Goal: Task Accomplishment & Management: Manage account settings

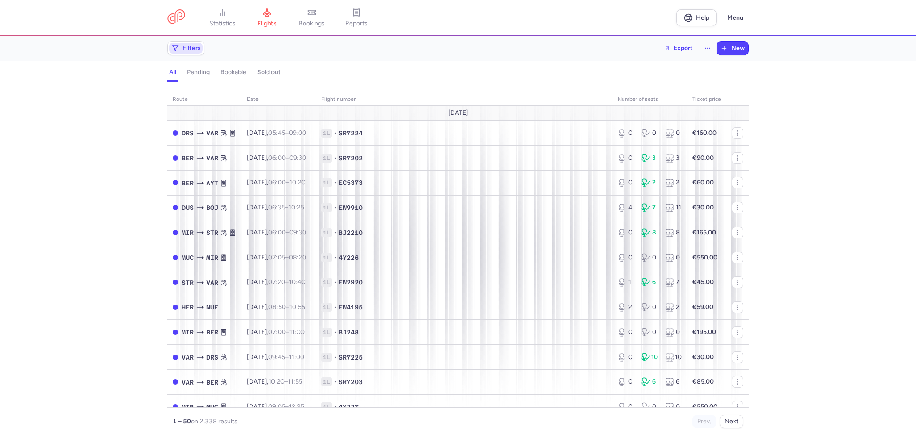
click at [187, 46] on span "Filters" at bounding box center [191, 48] width 18 height 7
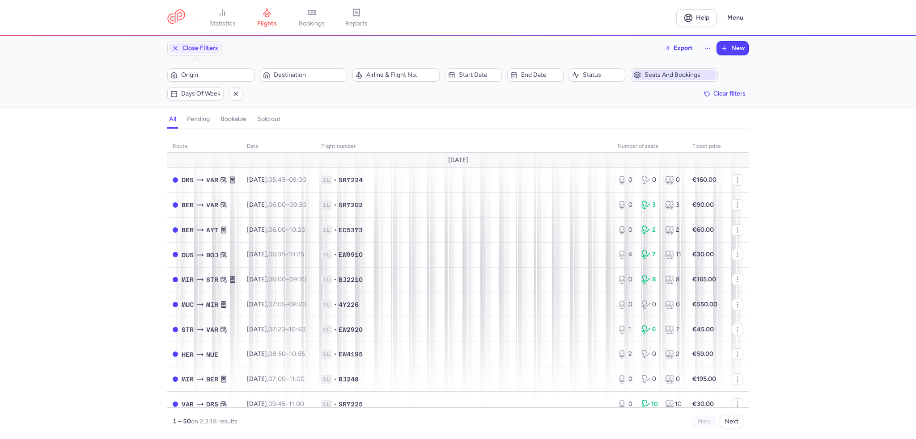
click at [696, 77] on span "Seats and bookings" at bounding box center [679, 75] width 70 height 7
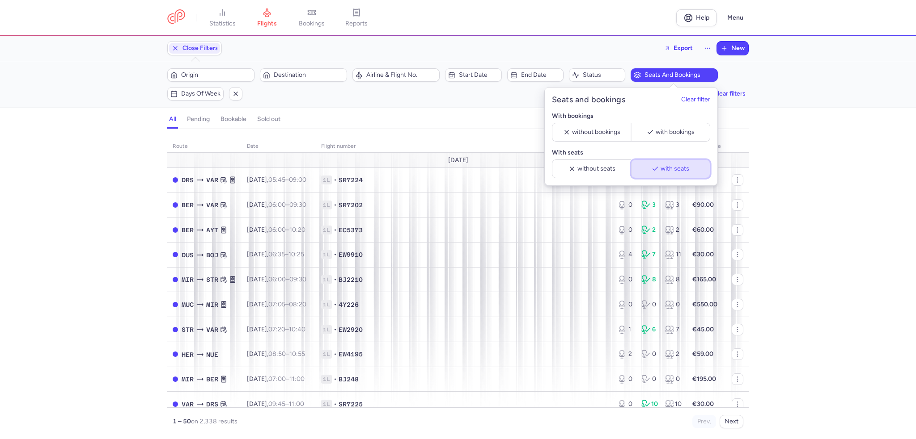
click at [676, 168] on span "with seats" at bounding box center [674, 168] width 29 height 7
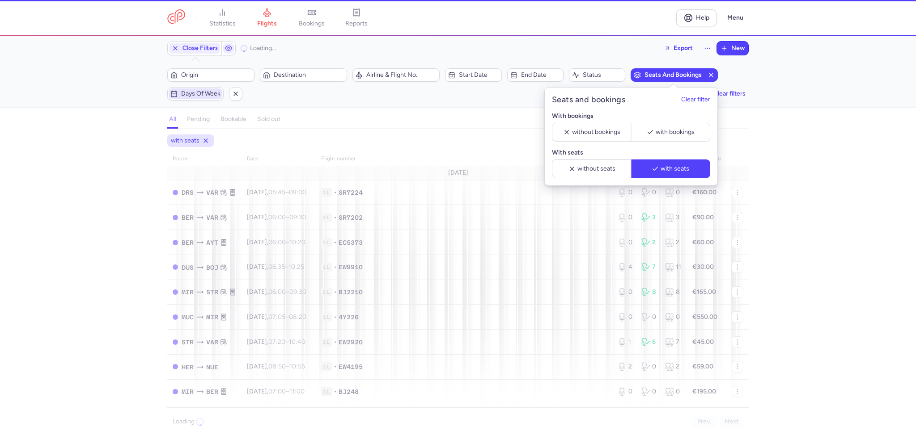
click at [190, 91] on span "Days of week" at bounding box center [200, 93] width 39 height 7
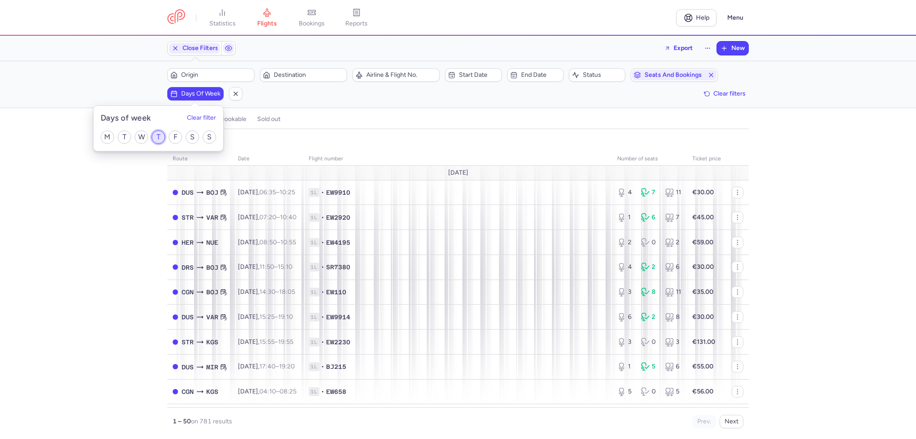
click at [162, 137] on input "T" at bounding box center [158, 137] width 13 height 13
checkbox input "true"
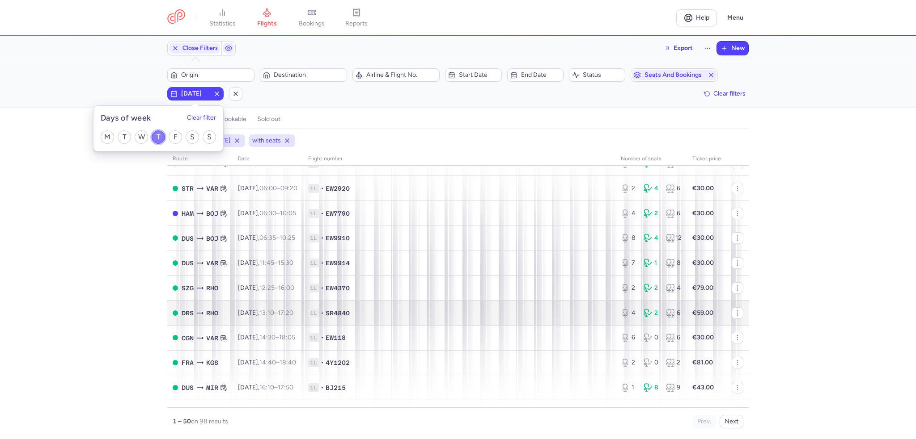
scroll to position [45, 0]
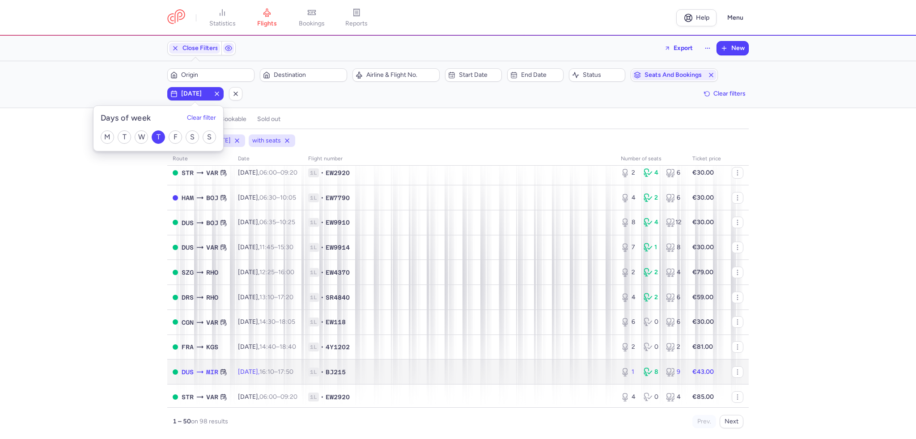
click at [345, 373] on span "BJ215" at bounding box center [335, 372] width 20 height 9
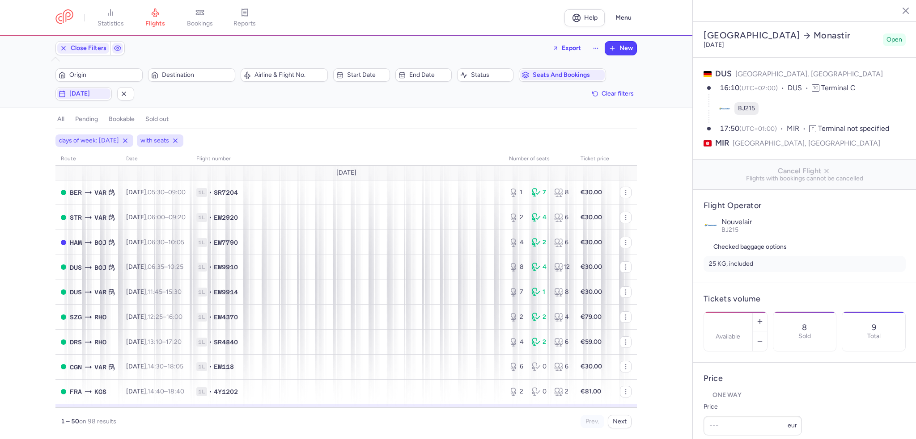
select select "days"
type input "1"
type input "43"
type input "2"
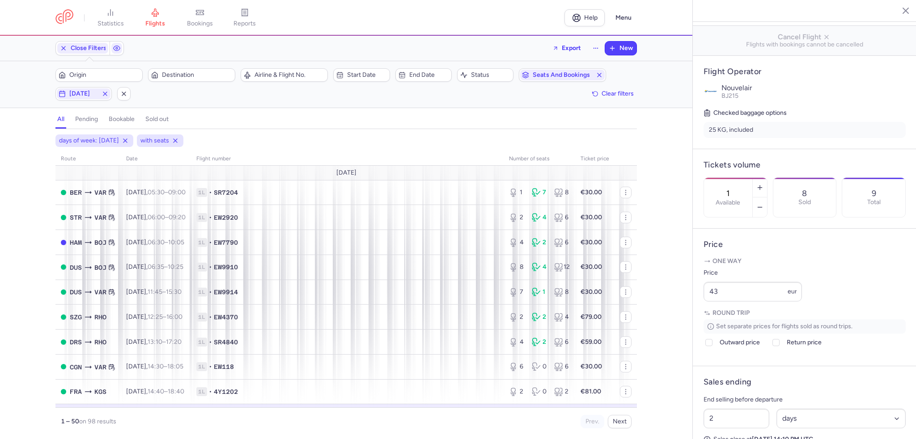
scroll to position [224, 0]
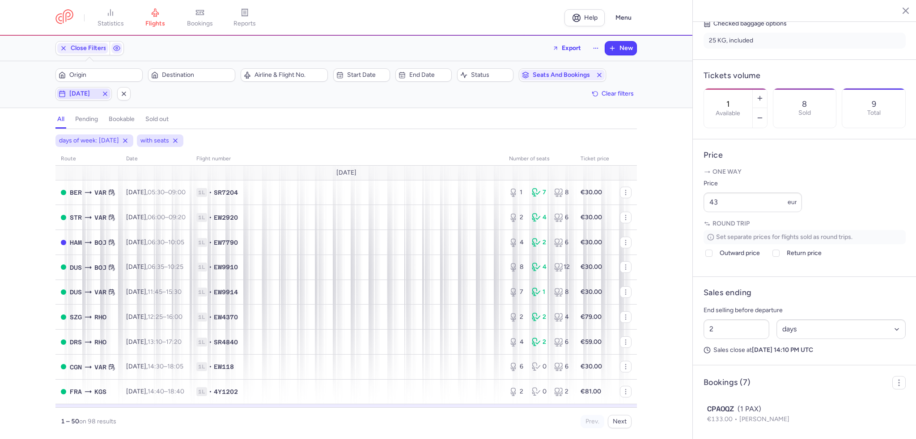
click at [83, 98] on span "[DATE]" at bounding box center [84, 94] width 54 height 11
click at [116, 137] on input "T" at bounding box center [120, 137] width 13 height 13
checkbox input "false"
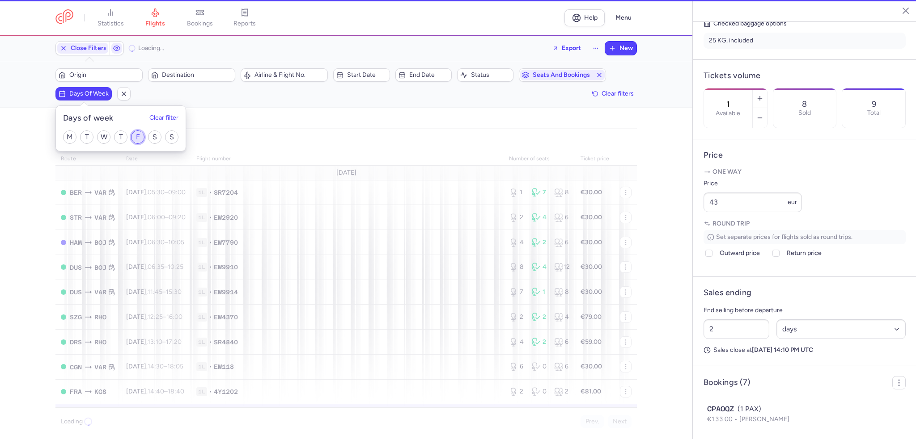
click at [135, 135] on input "F" at bounding box center [137, 137] width 13 height 13
checkbox input "true"
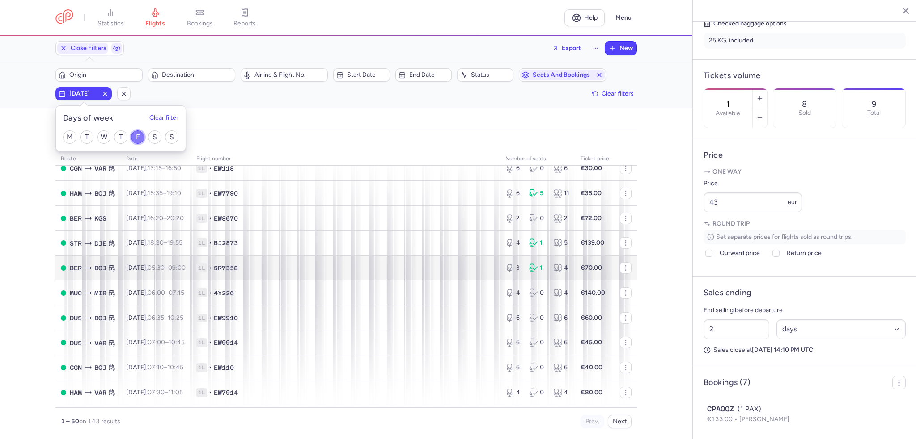
scroll to position [179, 0]
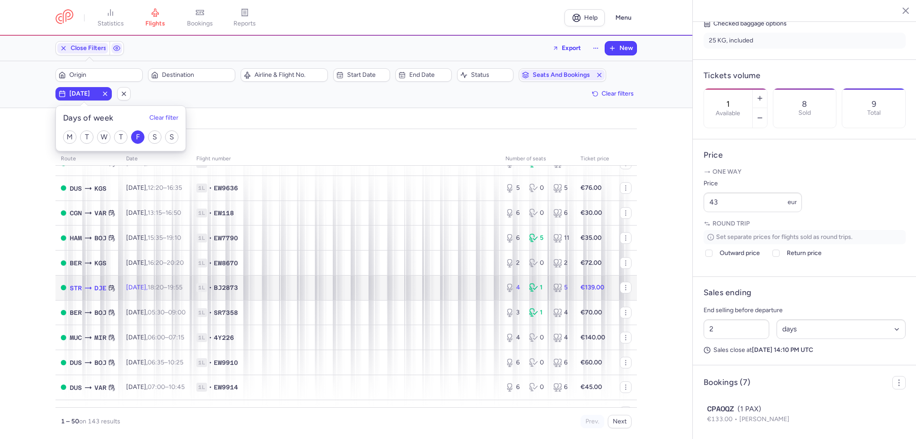
click at [326, 287] on td "1L • BJ2873" at bounding box center [345, 287] width 309 height 25
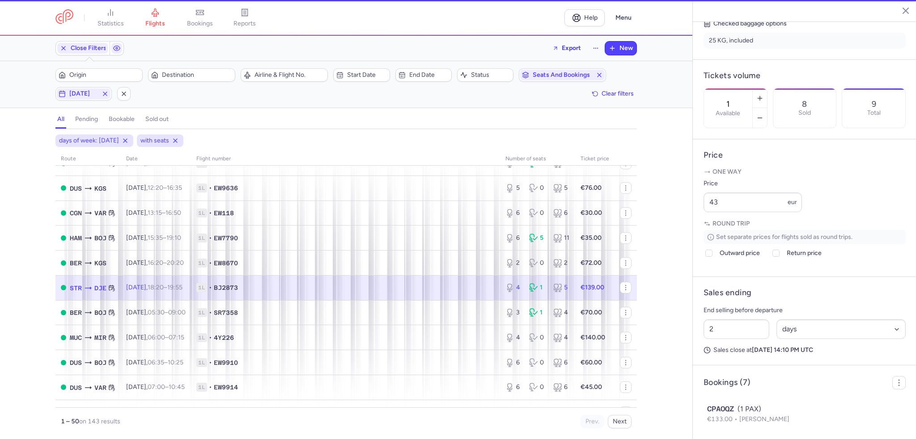
type input "4"
type input "3"
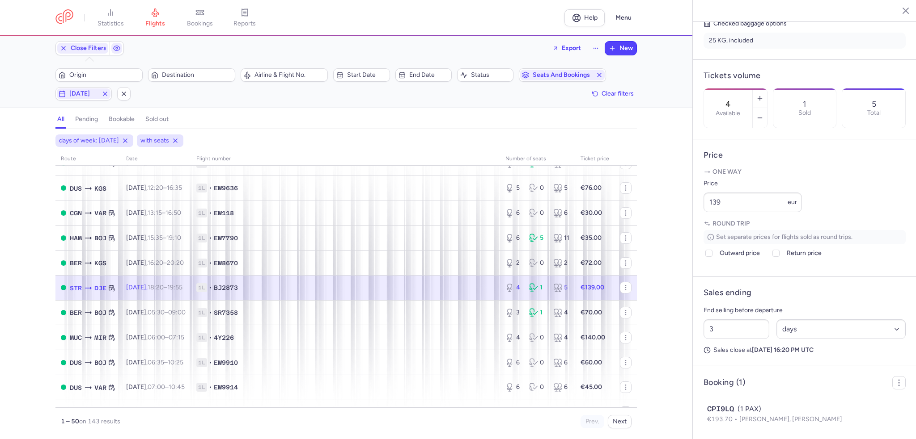
click at [392, 291] on span "1L • BJ2873" at bounding box center [345, 287] width 298 height 9
click at [763, 95] on icon "button" at bounding box center [759, 98] width 7 height 7
type input "6"
drag, startPoint x: 738, startPoint y: 224, endPoint x: 633, endPoint y: 231, distance: 105.7
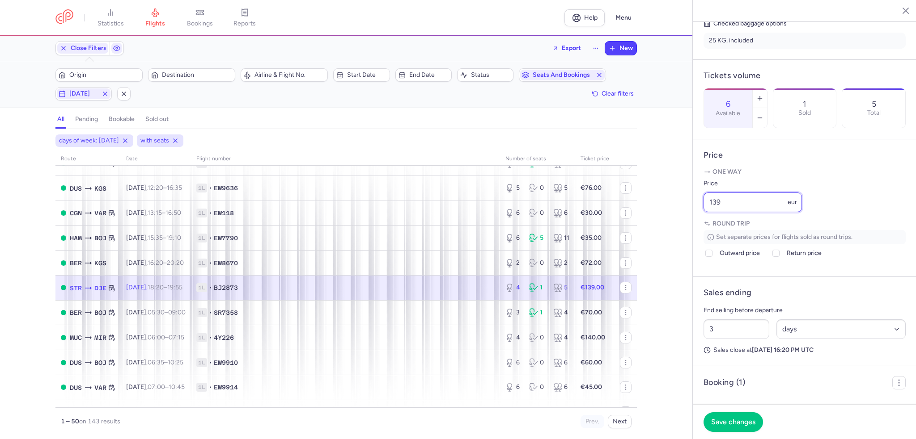
click at [633, 231] on div "statistics flights bookings reports Help Menu Close Filters Export New Filters …" at bounding box center [458, 219] width 916 height 439
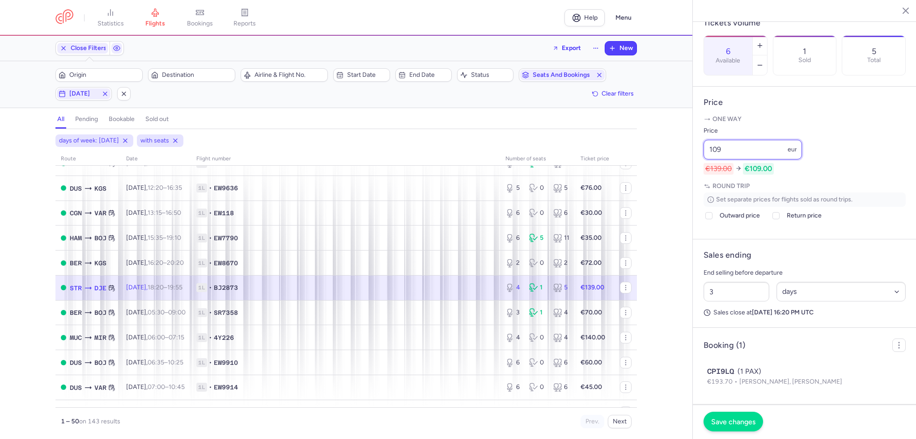
type input "109"
click at [749, 418] on button "Save changes" at bounding box center [732, 422] width 59 height 20
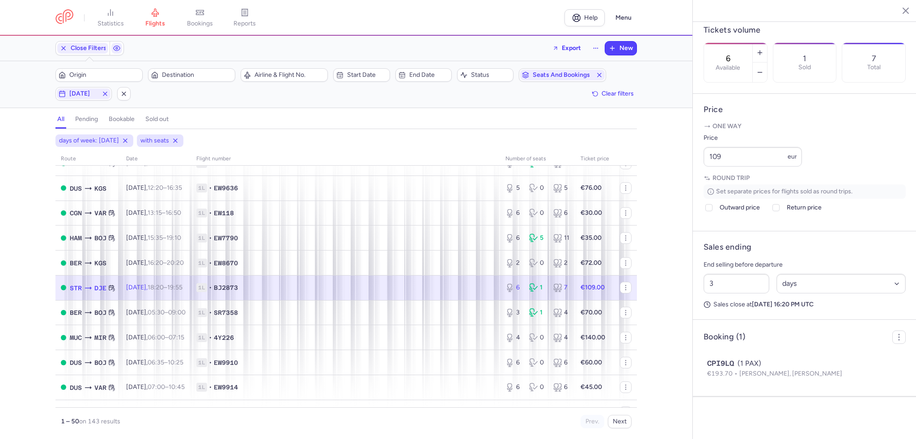
scroll to position [274, 0]
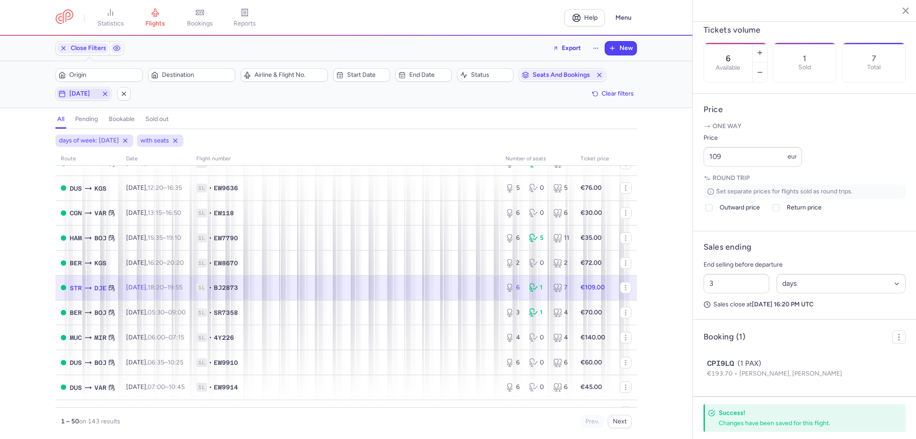
click at [75, 98] on span "[DATE]" at bounding box center [84, 94] width 54 height 11
click at [142, 135] on input "F" at bounding box center [137, 137] width 13 height 13
checkbox input "false"
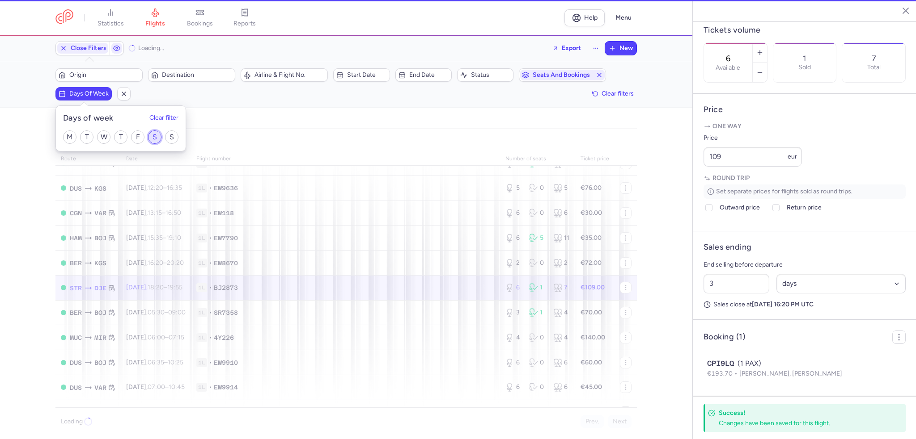
click at [152, 136] on input "S" at bounding box center [154, 137] width 13 height 13
checkbox input "true"
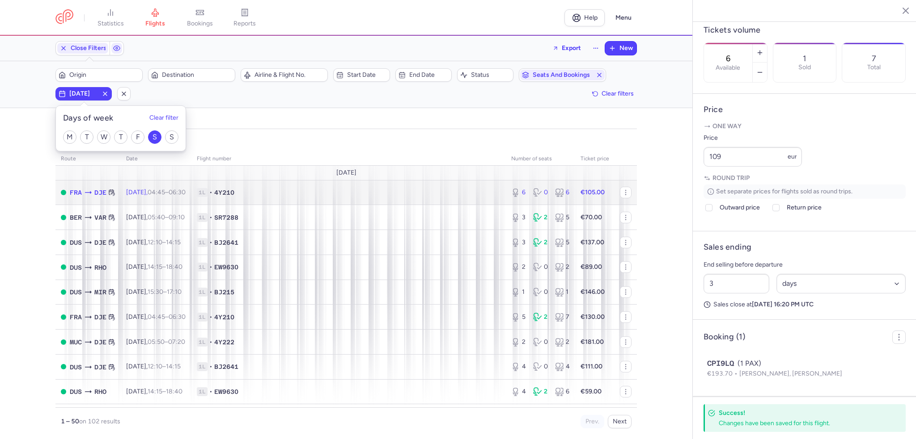
click at [265, 184] on td "1L • 4Y210" at bounding box center [348, 192] width 314 height 25
type input "2"
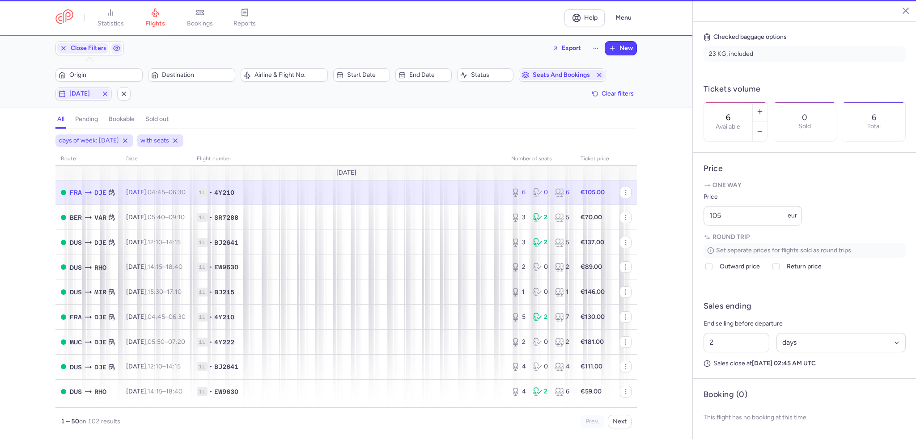
scroll to position [227, 0]
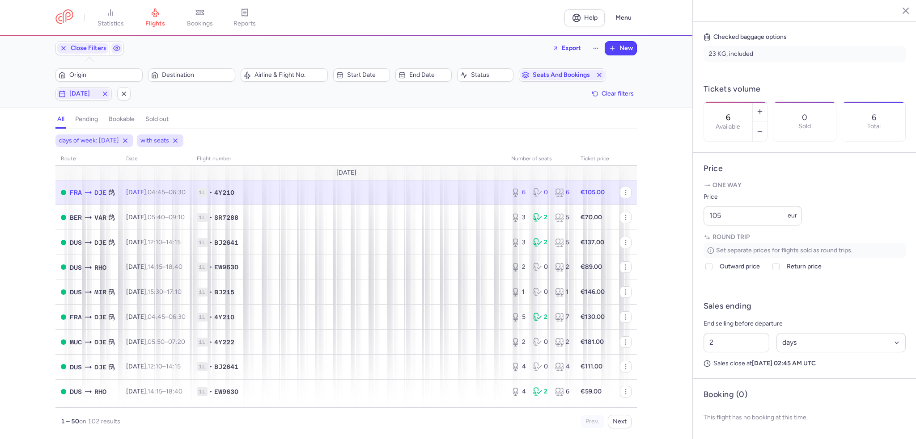
click at [423, 194] on span "1L • 4Y210" at bounding box center [349, 192] width 304 height 9
click at [648, 213] on div "statistics flights bookings reports Help Menu Close Filters Export New Filters …" at bounding box center [458, 219] width 916 height 439
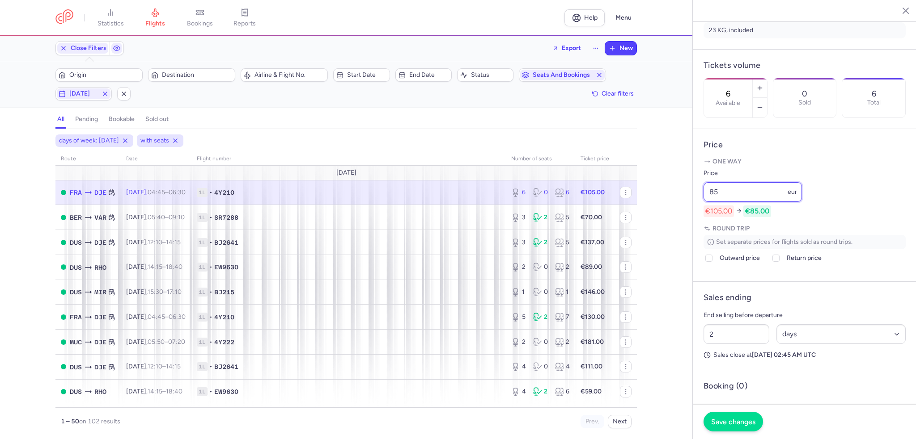
type input "85"
click at [728, 414] on button "Save changes" at bounding box center [732, 422] width 59 height 20
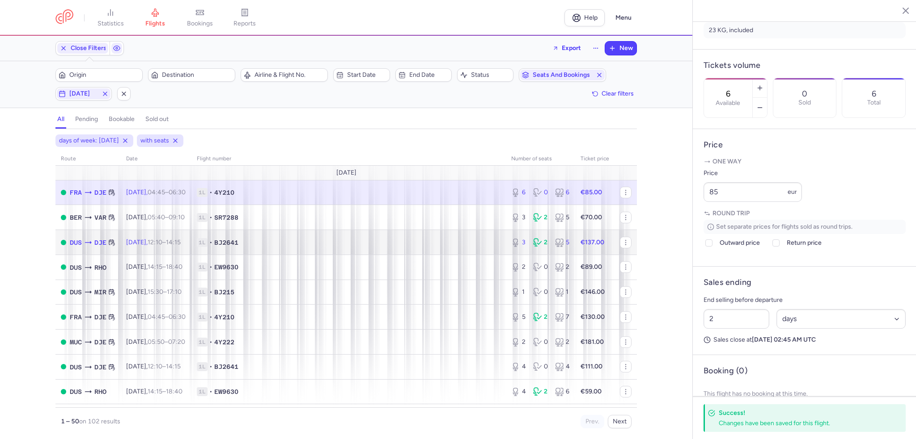
click at [376, 245] on span "1L • BJ2641" at bounding box center [349, 242] width 304 height 9
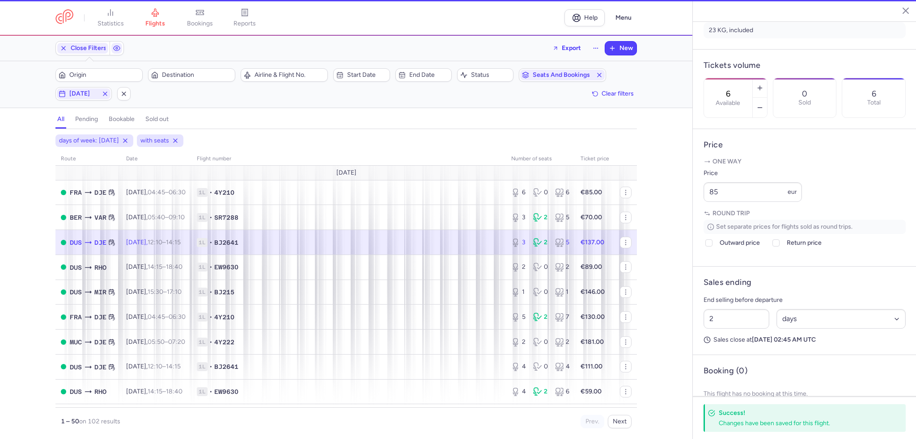
type input "3"
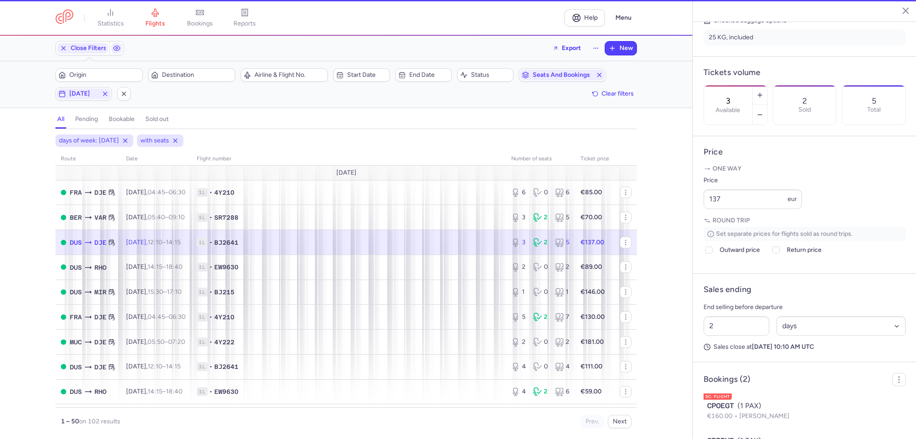
scroll to position [234, 0]
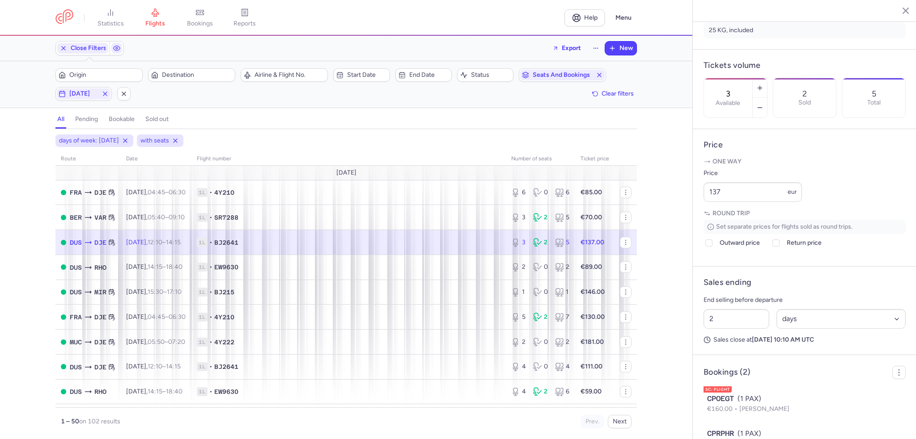
click at [418, 243] on span "1L • BJ2641" at bounding box center [349, 242] width 304 height 9
drag, startPoint x: 719, startPoint y: 216, endPoint x: 671, endPoint y: 218, distance: 48.8
click at [671, 218] on div "statistics flights bookings reports Help Menu Close Filters Export New Filters …" at bounding box center [458, 219] width 916 height 439
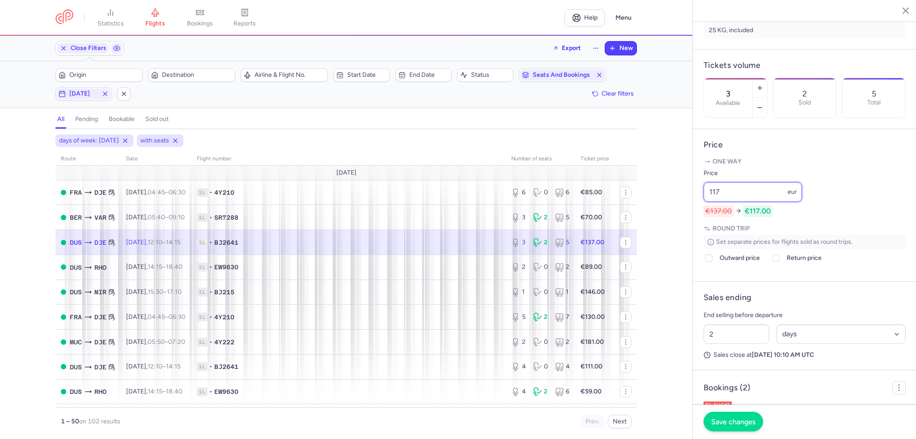
type input "117"
click at [737, 419] on span "Save changes" at bounding box center [733, 422] width 44 height 8
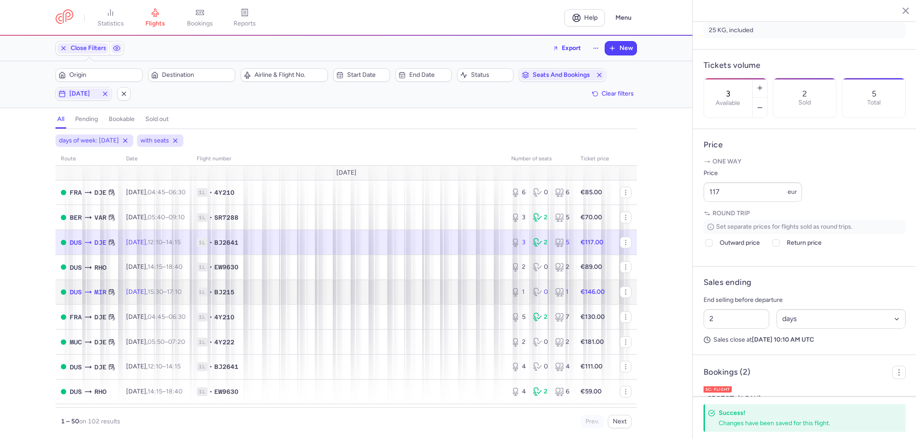
click at [365, 291] on span "1L • BJ215" at bounding box center [349, 292] width 304 height 9
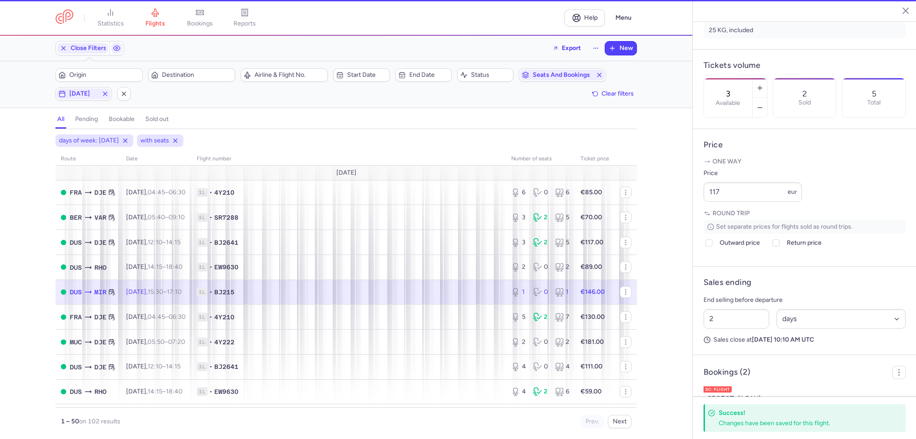
type input "1"
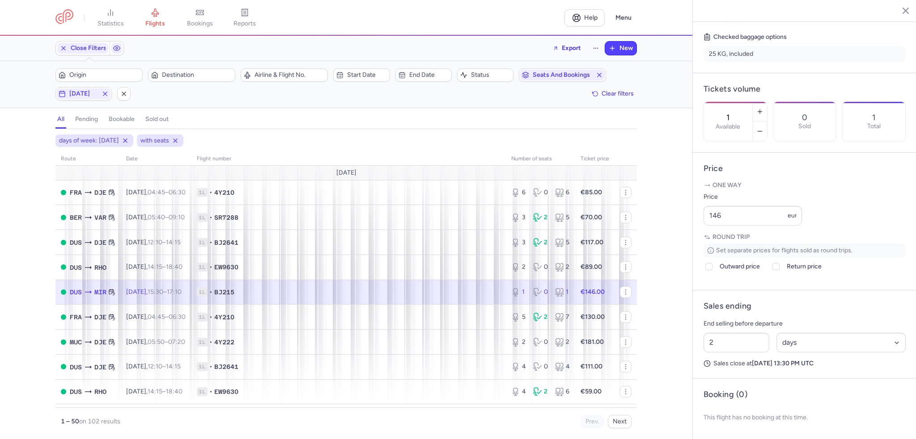
click at [444, 290] on span "1L • BJ215" at bounding box center [349, 292] width 304 height 9
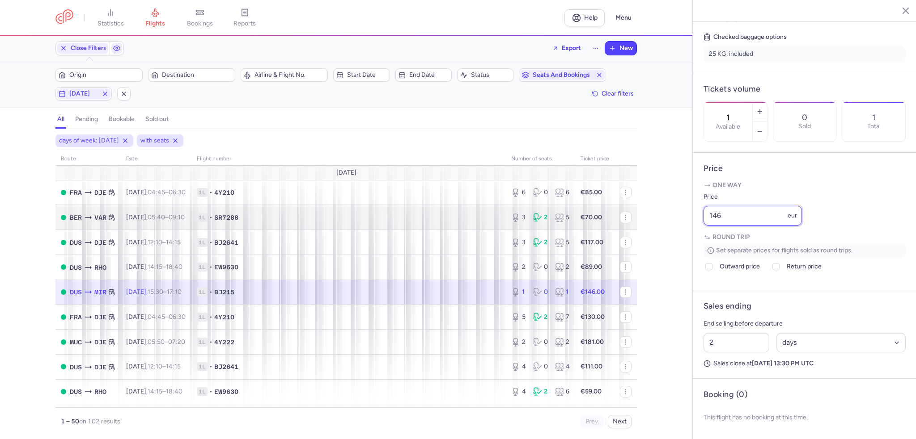
drag, startPoint x: 722, startPoint y: 207, endPoint x: 592, endPoint y: 205, distance: 130.1
click at [592, 205] on div "statistics flights bookings reports Help Menu Close Filters Export New Filters …" at bounding box center [458, 219] width 916 height 439
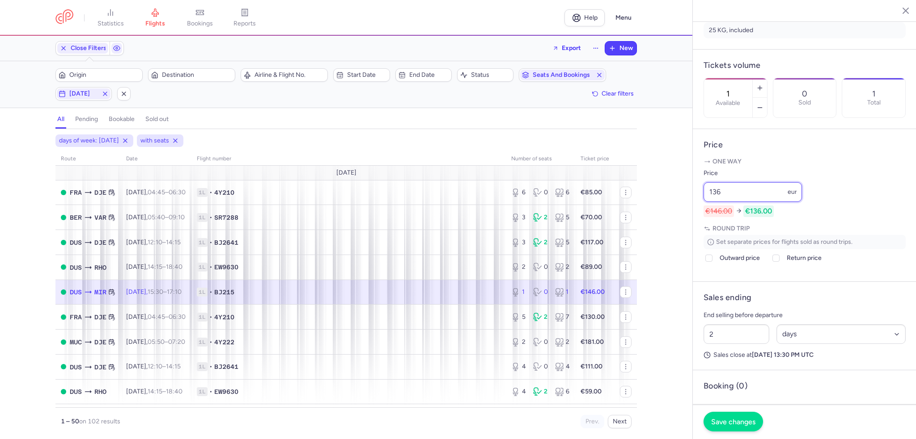
type input "136"
click at [729, 425] on span "Save changes" at bounding box center [733, 422] width 44 height 8
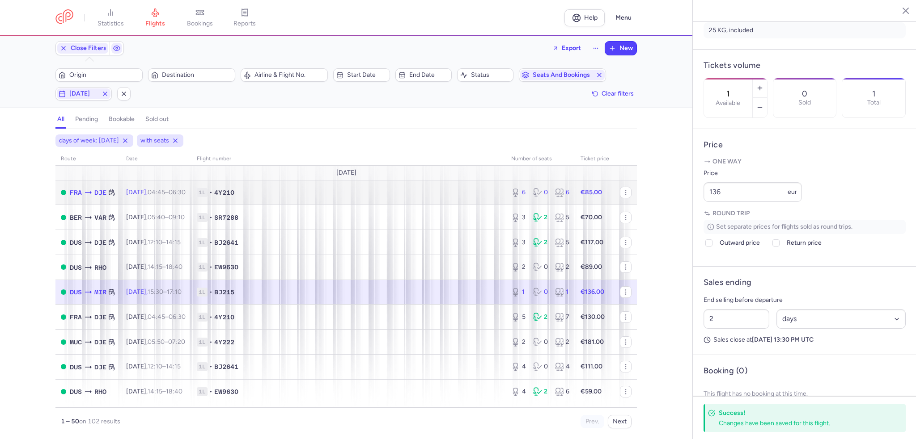
click at [418, 187] on td "1L • 4Y210" at bounding box center [348, 192] width 314 height 25
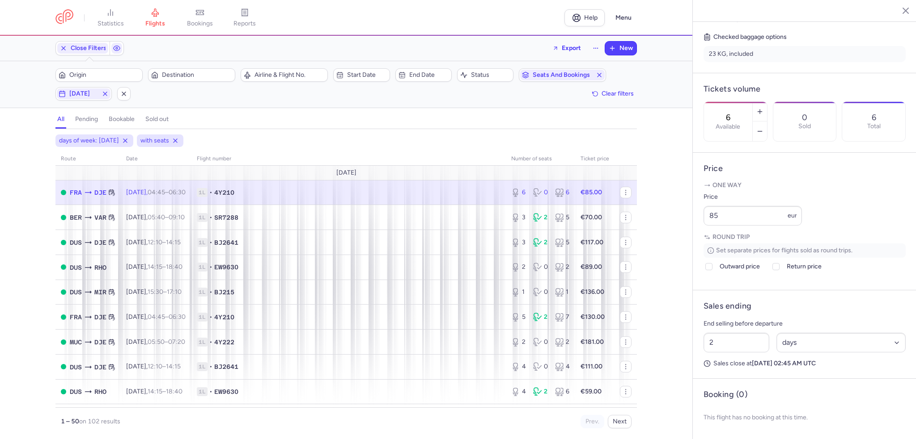
drag, startPoint x: 275, startPoint y: 199, endPoint x: 591, endPoint y: 130, distance: 323.6
click at [275, 200] on td "1L • 4Y210" at bounding box center [348, 192] width 314 height 25
click at [767, 102] on button "button" at bounding box center [759, 112] width 14 height 20
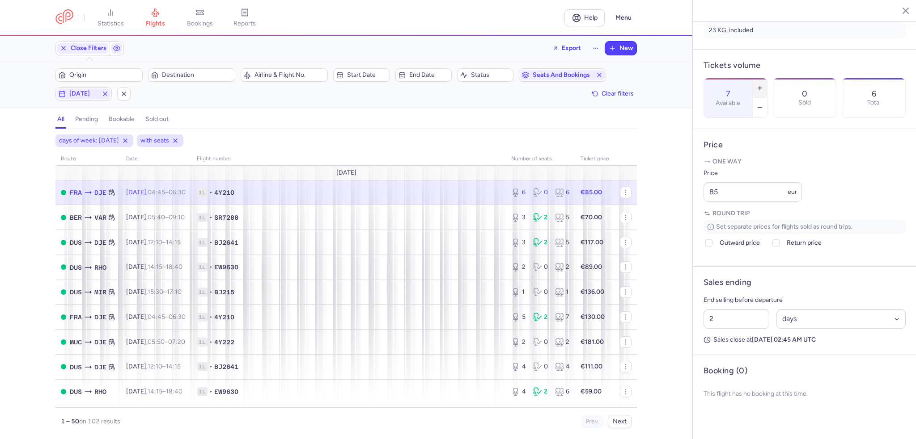
click at [767, 78] on button "button" at bounding box center [759, 88] width 14 height 20
type input "8"
click at [744, 418] on button "Save changes" at bounding box center [732, 422] width 59 height 20
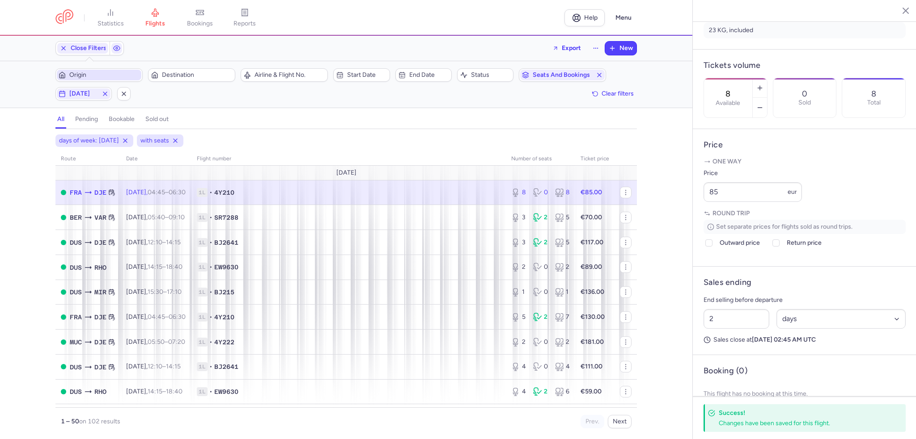
click at [127, 79] on span "Origin" at bounding box center [99, 75] width 84 height 11
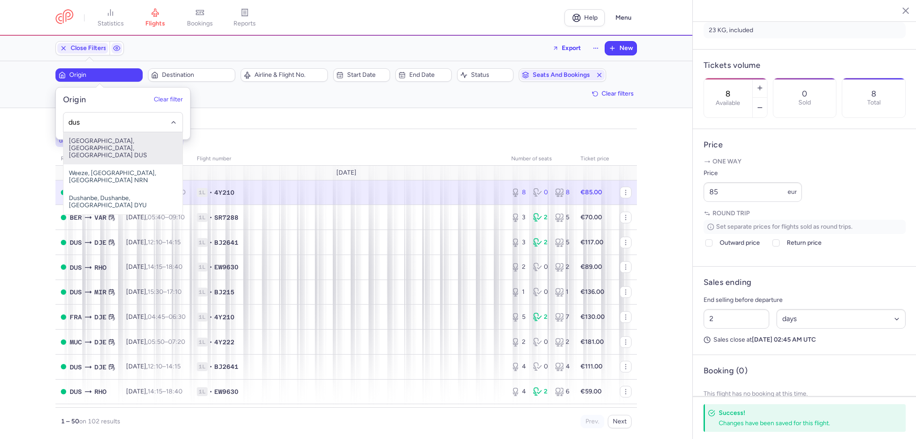
click at [114, 148] on span "[GEOGRAPHIC_DATA], [GEOGRAPHIC_DATA], [GEOGRAPHIC_DATA] DUS" at bounding box center [122, 148] width 119 height 32
type input "dus"
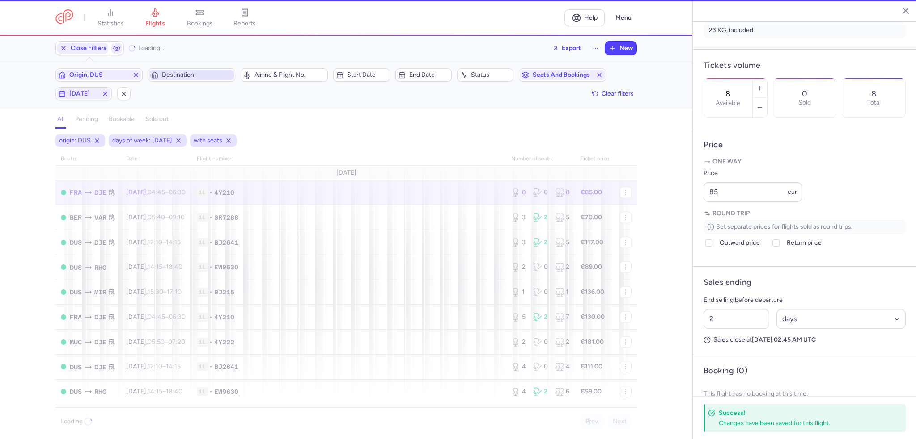
click at [181, 79] on span "Destination" at bounding box center [191, 75] width 84 height 11
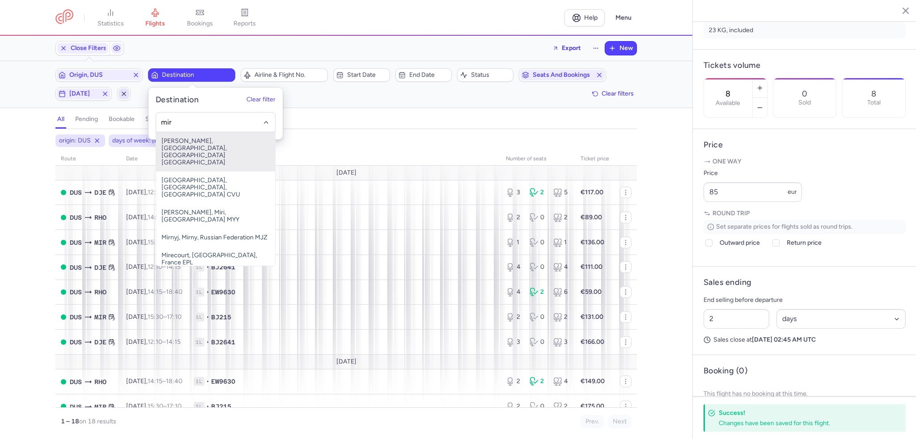
drag, startPoint x: 220, startPoint y: 143, endPoint x: 121, endPoint y: 99, distance: 108.3
click at [220, 143] on span "[PERSON_NAME], [GEOGRAPHIC_DATA], [GEOGRAPHIC_DATA] [GEOGRAPHIC_DATA]" at bounding box center [215, 151] width 119 height 39
type input "mir"
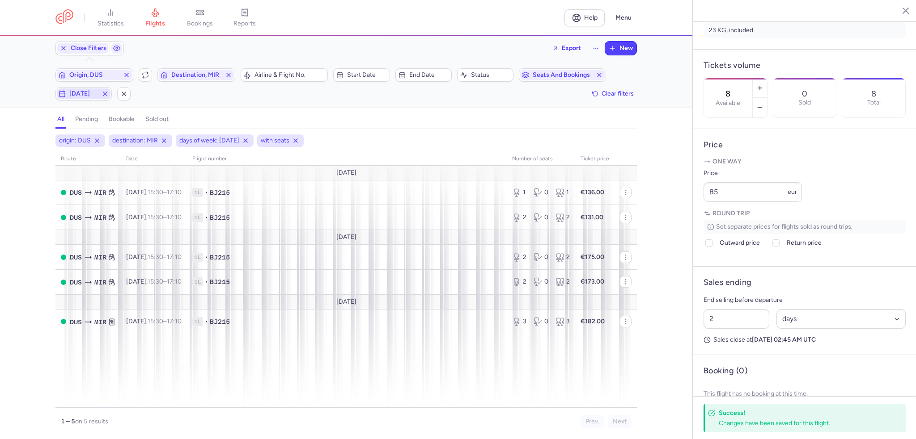
click at [89, 93] on span "[DATE]" at bounding box center [83, 93] width 29 height 7
click at [152, 136] on input "S" at bounding box center [154, 137] width 13 height 13
checkbox input "false"
click at [139, 136] on input "F" at bounding box center [137, 137] width 13 height 13
checkbox input "true"
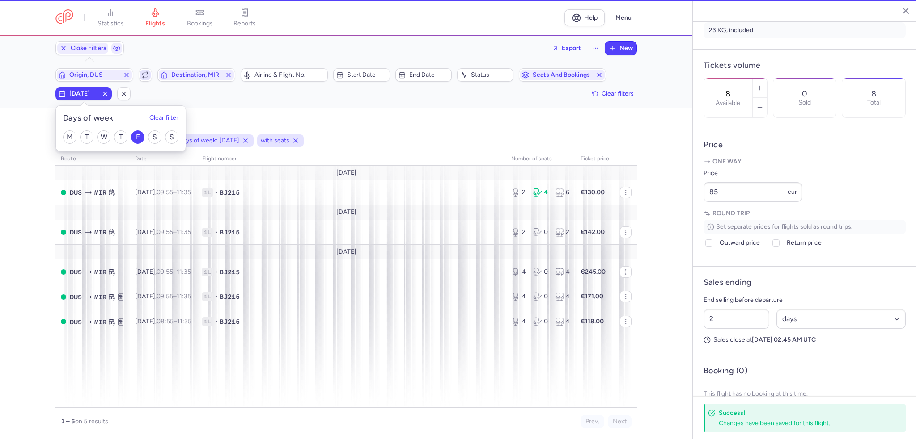
click at [146, 74] on icon "button" at bounding box center [145, 75] width 7 height 7
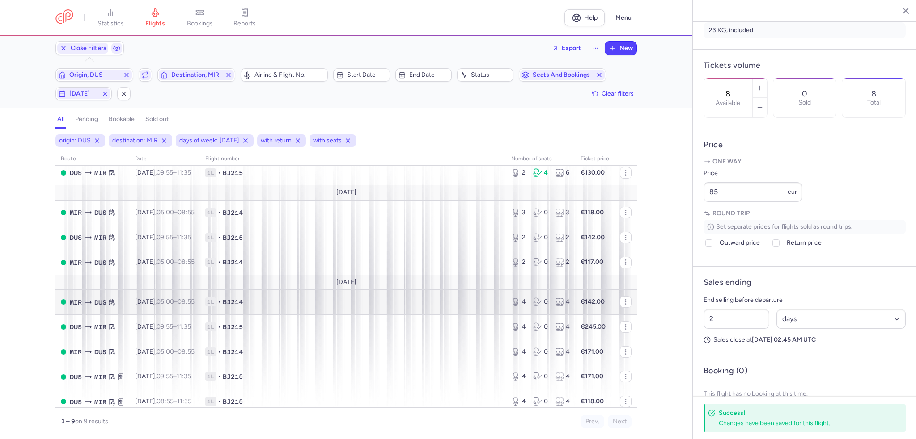
scroll to position [30, 0]
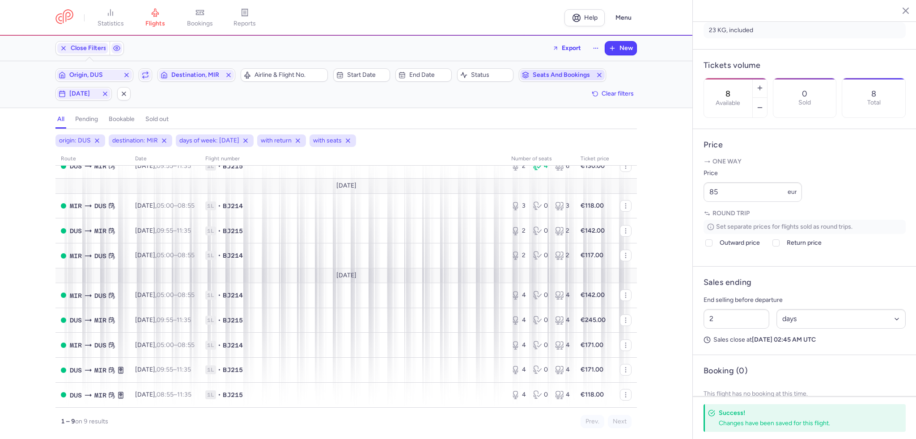
click at [599, 75] on line "button" at bounding box center [599, 75] width 4 height 4
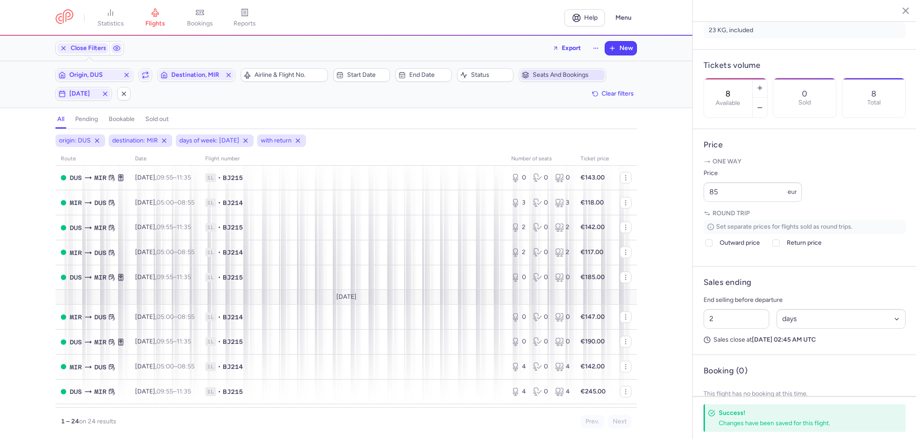
scroll to position [413, 0]
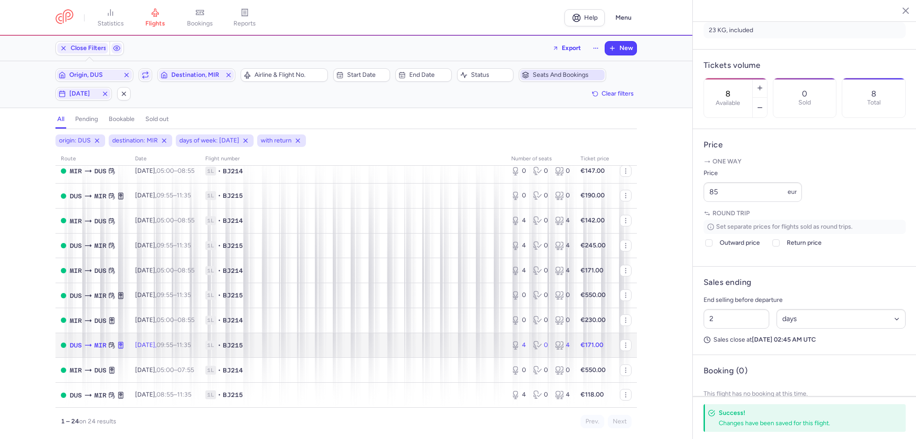
click at [200, 343] on td "[DATE] 09:55 – 11:35 +0" at bounding box center [165, 345] width 70 height 25
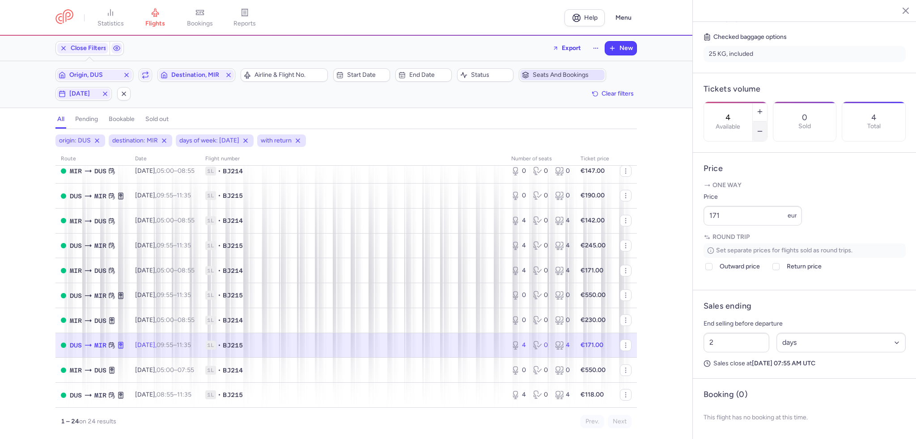
click at [763, 128] on icon "button" at bounding box center [759, 131] width 7 height 7
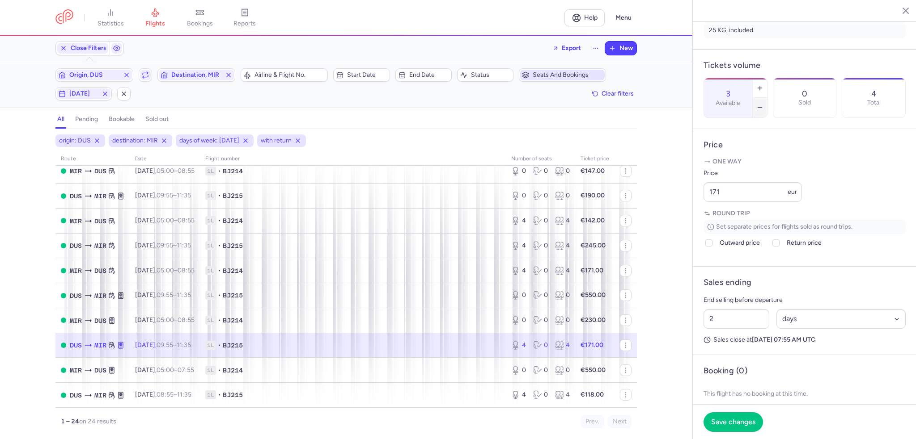
click at [763, 104] on icon "button" at bounding box center [759, 107] width 7 height 7
click at [721, 423] on span "Save changes" at bounding box center [733, 422] width 44 height 8
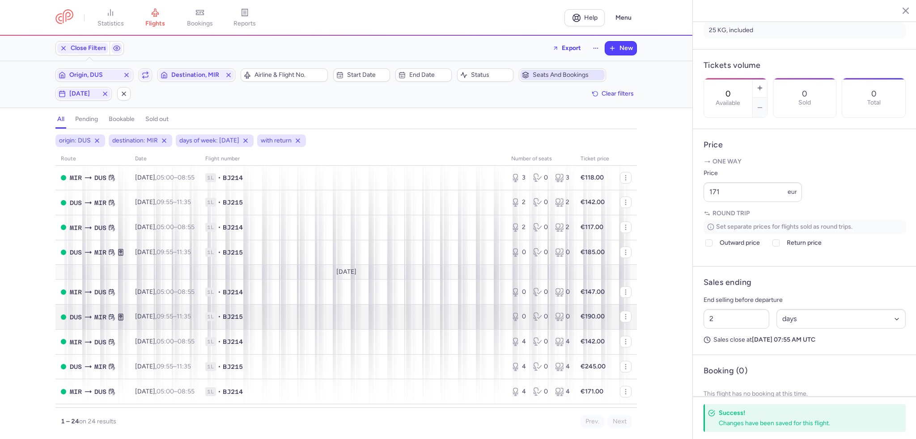
scroll to position [234, 0]
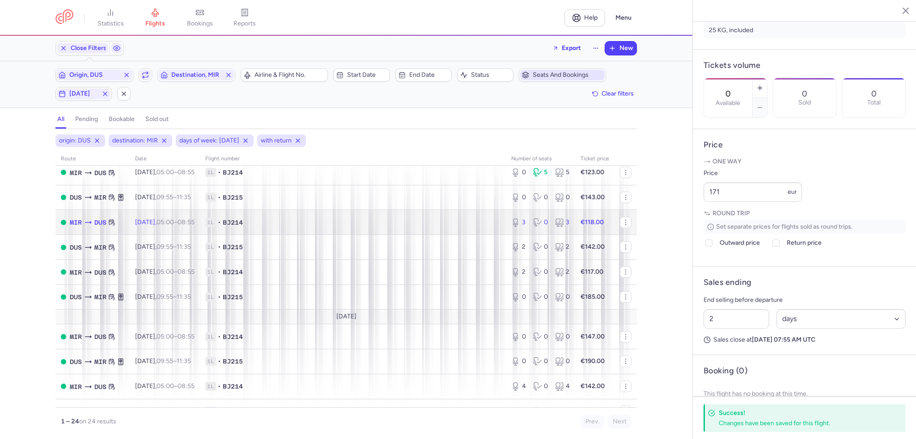
click at [259, 234] on td "1L • BJ214" at bounding box center [353, 222] width 306 height 25
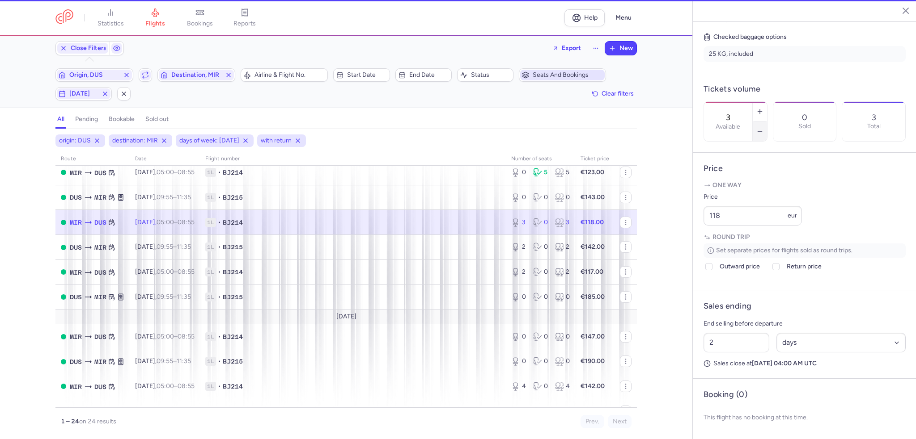
click at [763, 128] on icon "button" at bounding box center [759, 131] width 7 height 7
type input "2"
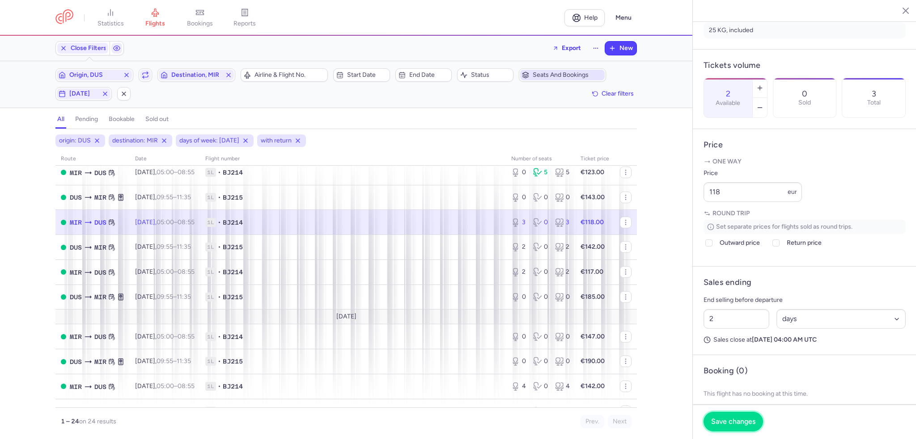
click at [739, 423] on span "Save changes" at bounding box center [733, 422] width 44 height 8
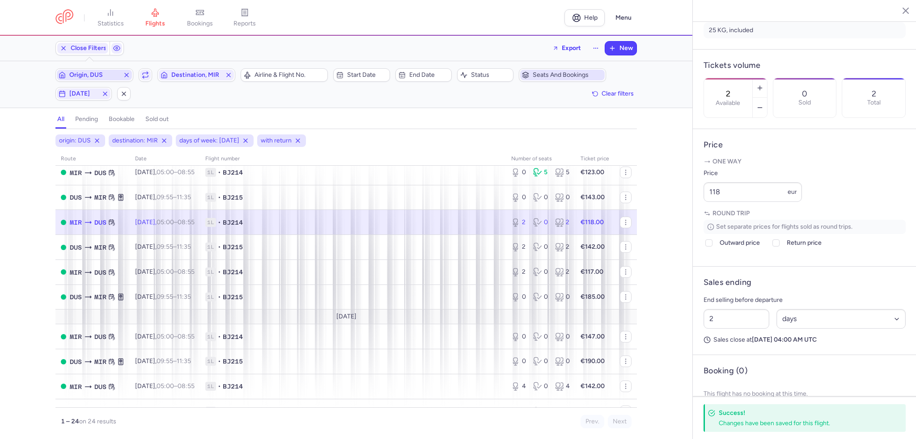
click at [124, 74] on icon "button" at bounding box center [126, 75] width 7 height 7
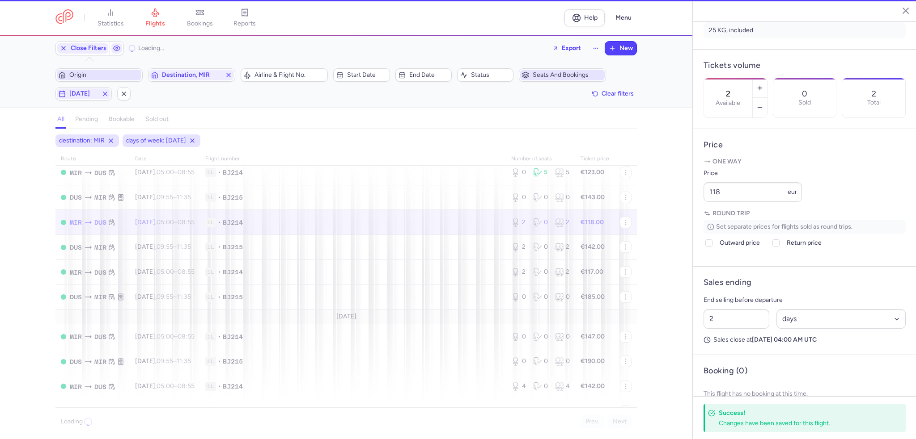
click at [114, 75] on span "Origin" at bounding box center [104, 75] width 70 height 7
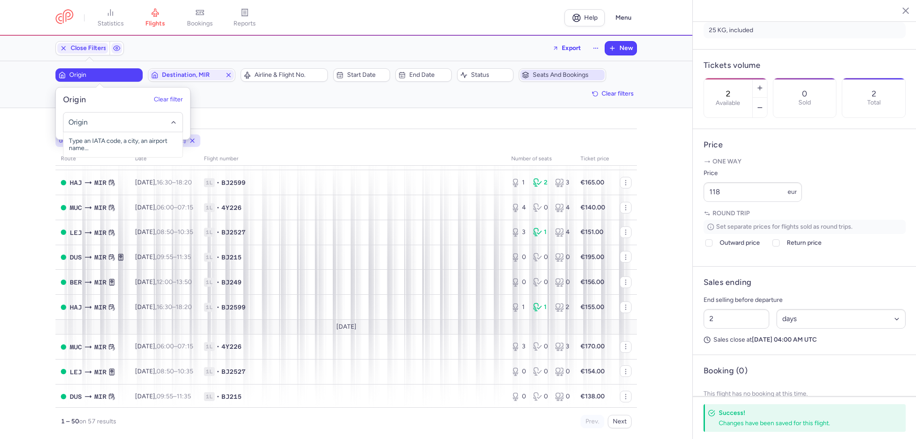
scroll to position [245, 0]
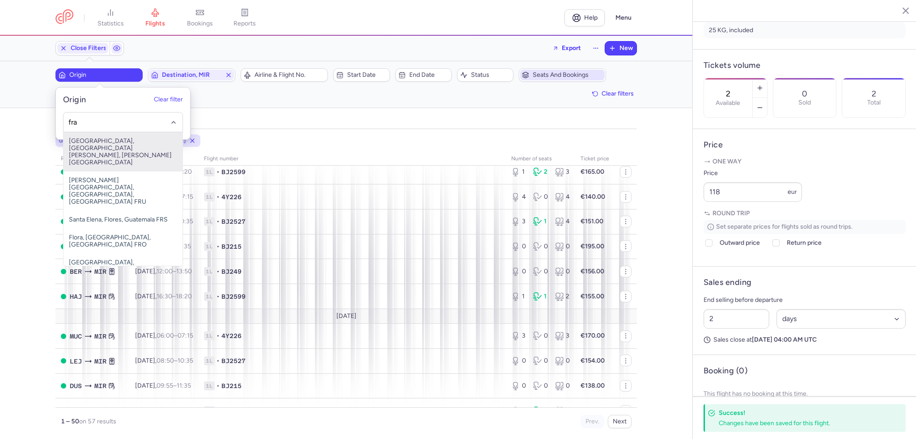
click at [121, 145] on span "[GEOGRAPHIC_DATA], [GEOGRAPHIC_DATA][PERSON_NAME], [PERSON_NAME][GEOGRAPHIC_DAT…" at bounding box center [122, 151] width 119 height 39
type input "fra"
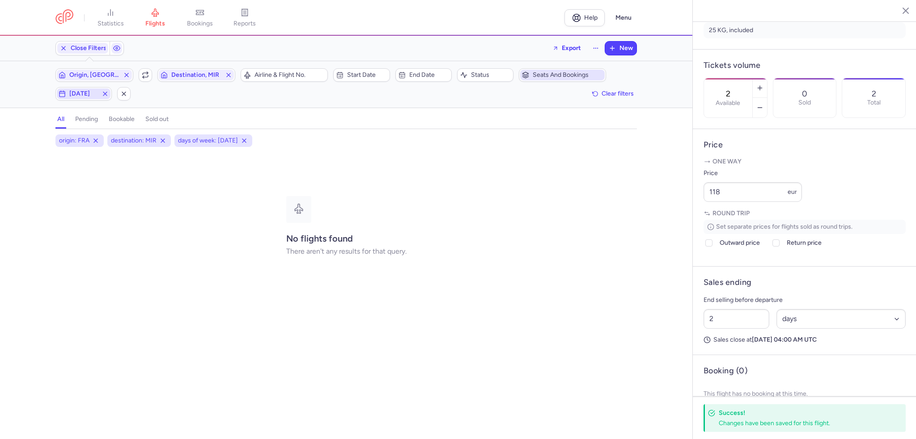
click at [106, 93] on icon "button" at bounding box center [104, 93] width 7 height 7
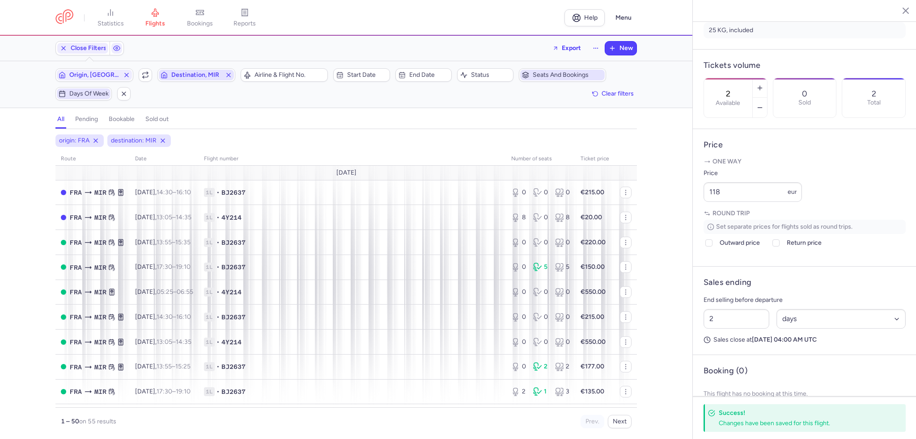
click at [227, 76] on line "button" at bounding box center [229, 75] width 4 height 4
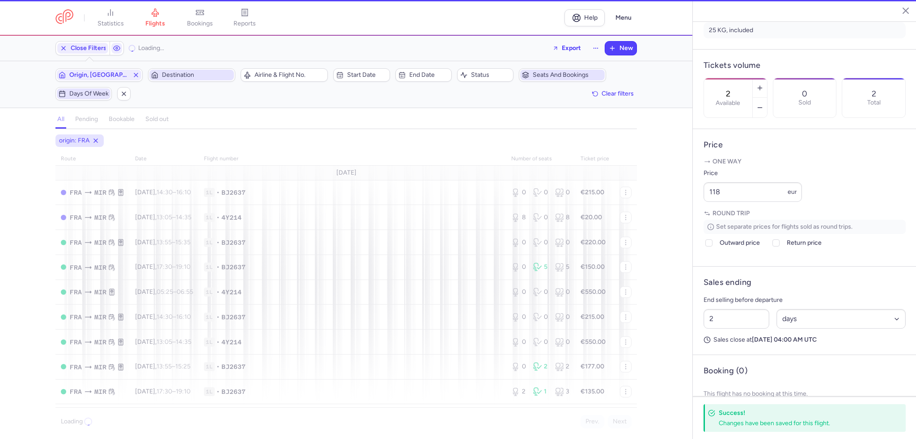
click at [199, 78] on span "Destination" at bounding box center [197, 75] width 70 height 7
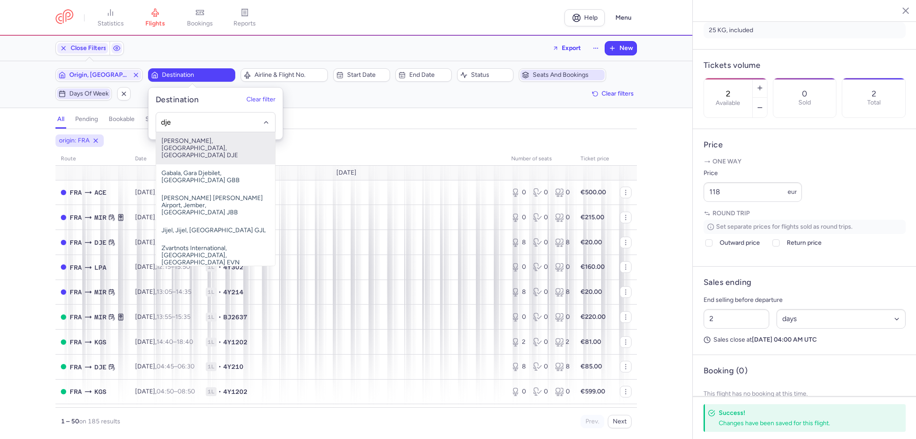
click at [220, 139] on span "[PERSON_NAME], [GEOGRAPHIC_DATA], [GEOGRAPHIC_DATA] DJE" at bounding box center [215, 148] width 119 height 32
type input "dje"
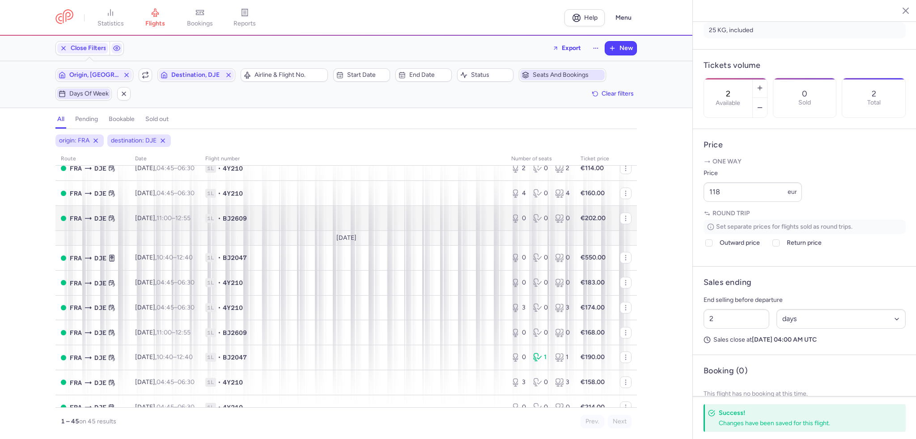
scroll to position [268, 0]
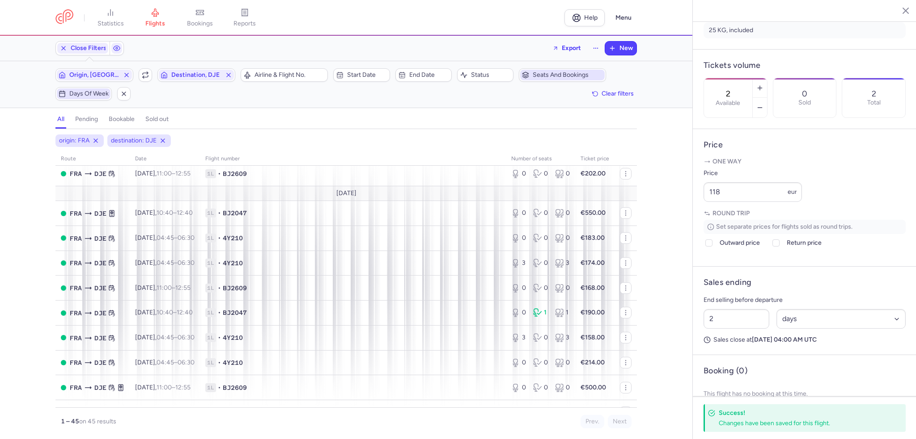
click at [98, 97] on span "Days of week" at bounding box center [88, 93] width 39 height 7
click at [154, 141] on input "S" at bounding box center [154, 137] width 13 height 13
checkbox input "true"
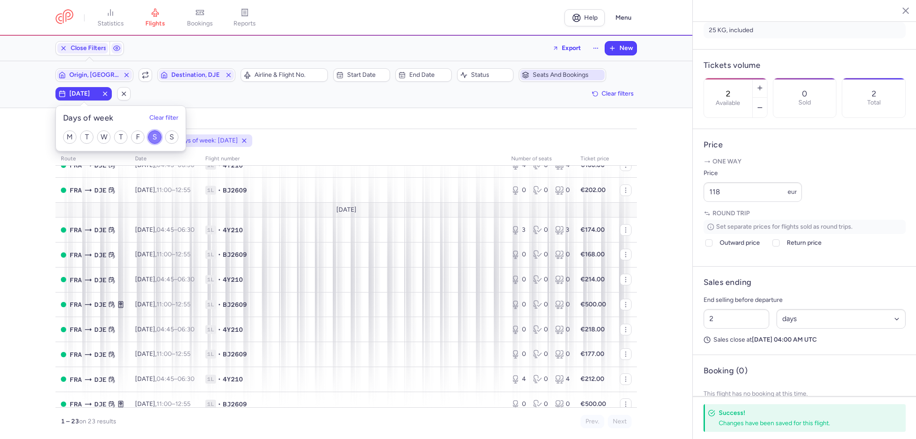
scroll to position [123, 0]
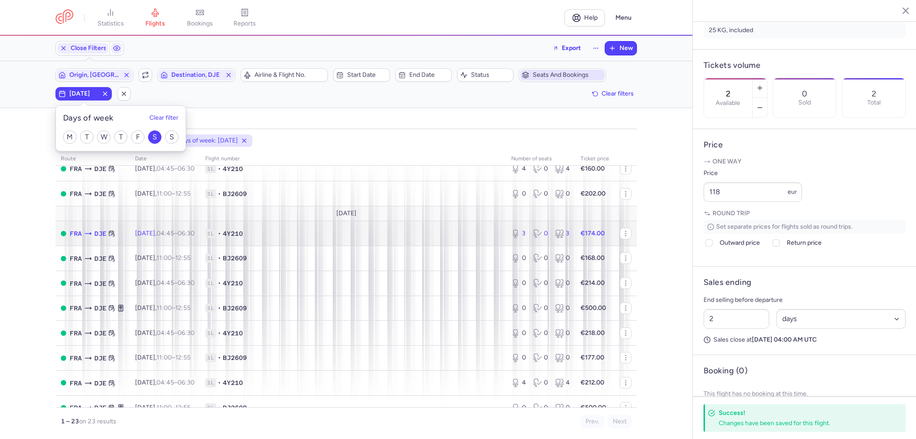
click at [287, 242] on td "1L • 4Y210" at bounding box center [353, 233] width 306 height 25
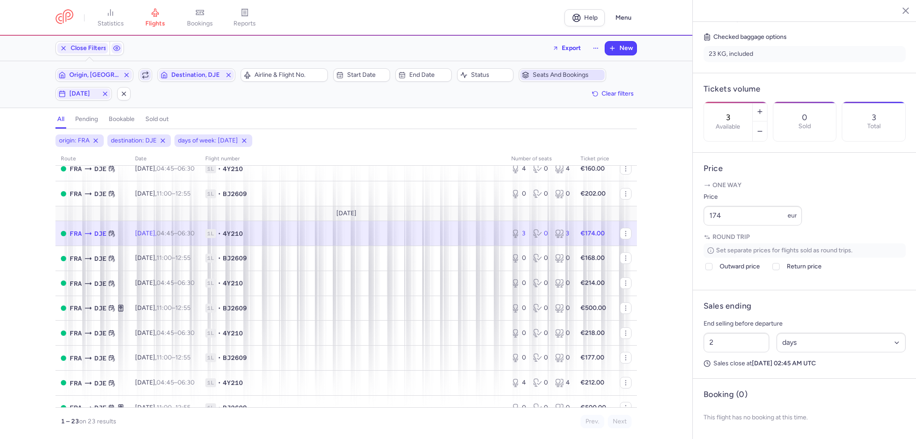
click at [148, 79] on span "button" at bounding box center [145, 75] width 11 height 11
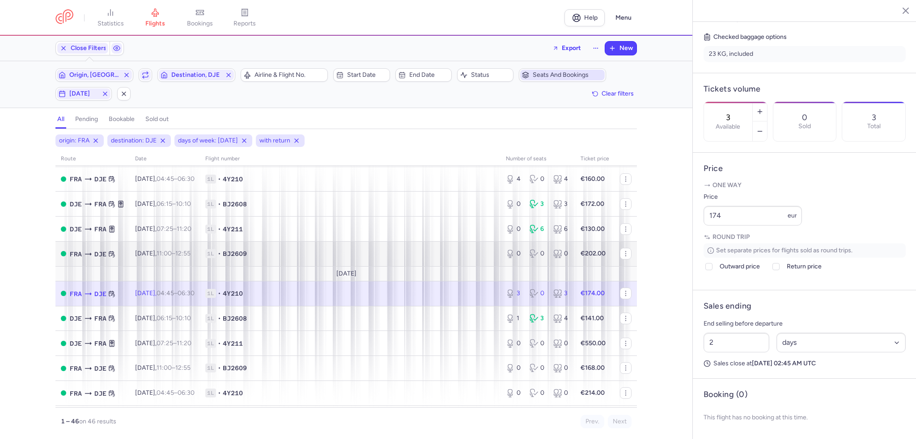
scroll to position [258, 0]
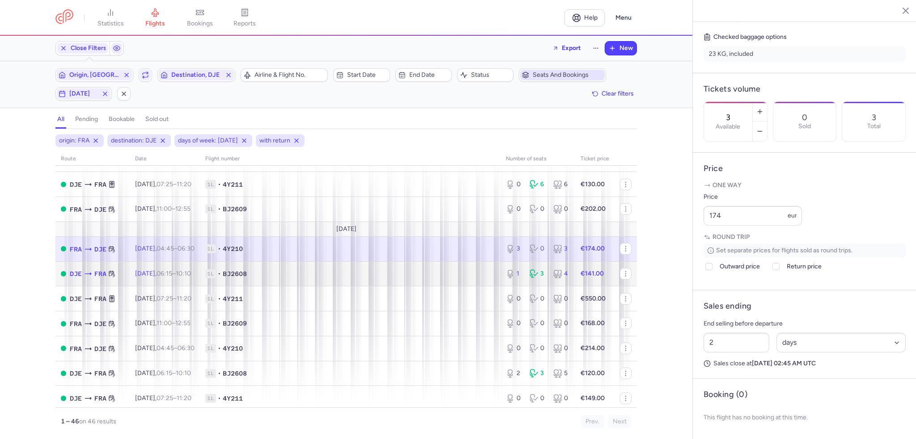
click at [357, 279] on span "1L • BJ2608" at bounding box center [350, 274] width 290 height 9
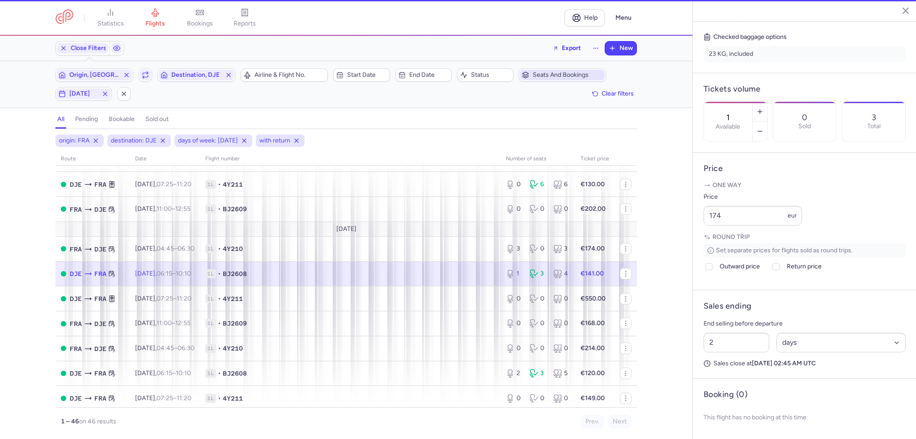
scroll to position [234, 0]
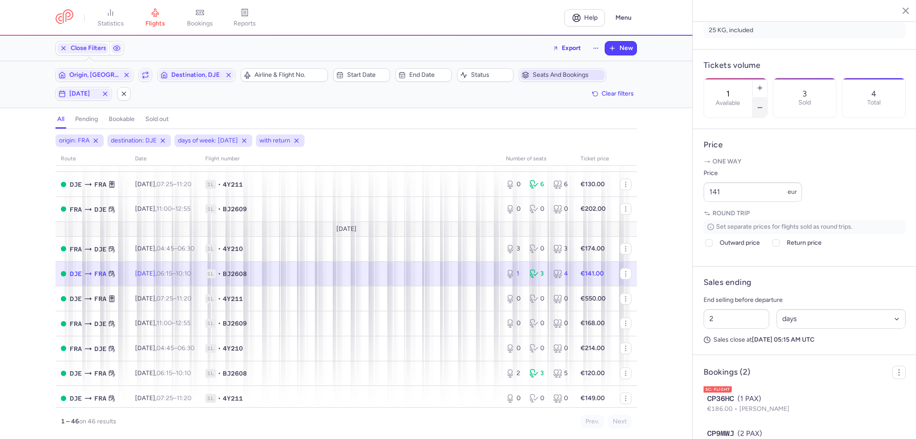
click at [767, 98] on button "button" at bounding box center [759, 108] width 14 height 20
type input "0"
click at [738, 424] on span "Save changes" at bounding box center [733, 422] width 44 height 8
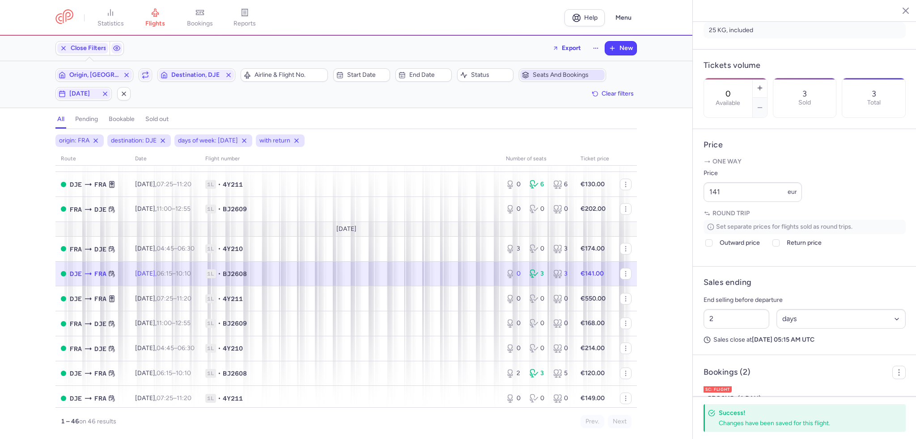
click at [100, 67] on div "Origin, FRA Include return Destination, DJE" at bounding box center [145, 75] width 185 height 19
click at [93, 73] on span "Origin, [GEOGRAPHIC_DATA]" at bounding box center [94, 75] width 50 height 7
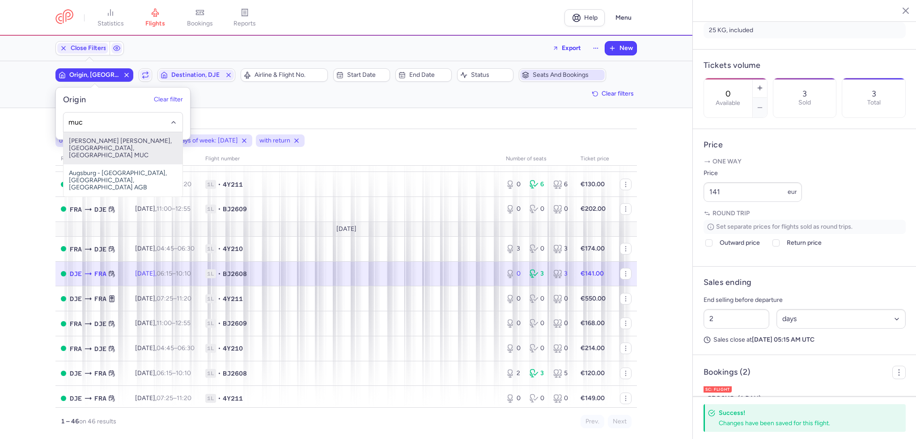
click at [119, 148] on span "[PERSON_NAME] [PERSON_NAME], [GEOGRAPHIC_DATA], [GEOGRAPHIC_DATA] MUC" at bounding box center [122, 148] width 119 height 32
type input "muc"
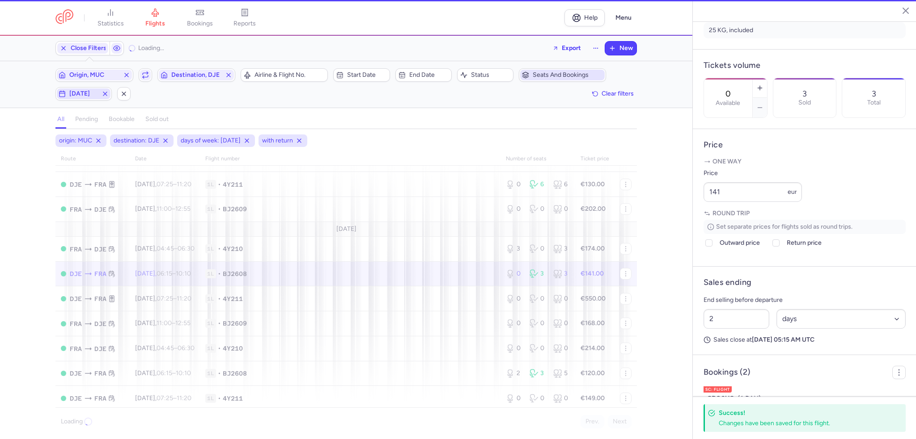
click at [72, 94] on span "[DATE]" at bounding box center [83, 93] width 29 height 7
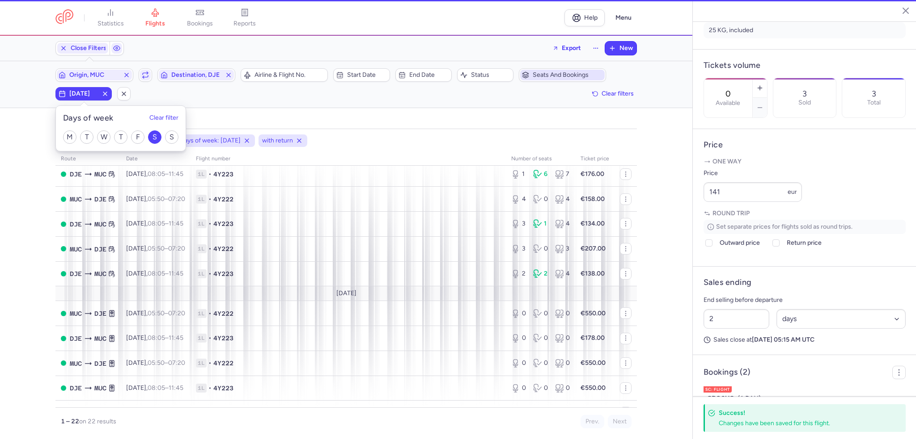
scroll to position [247, 0]
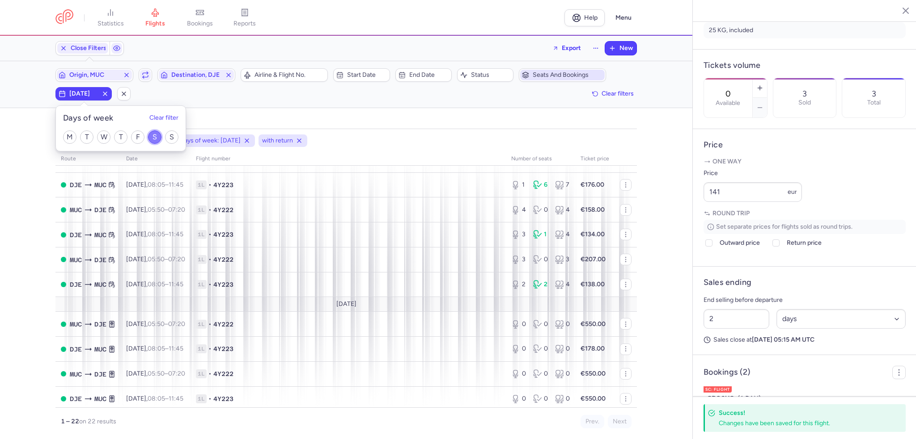
click at [151, 135] on input "S" at bounding box center [154, 137] width 13 height 13
checkbox input "false"
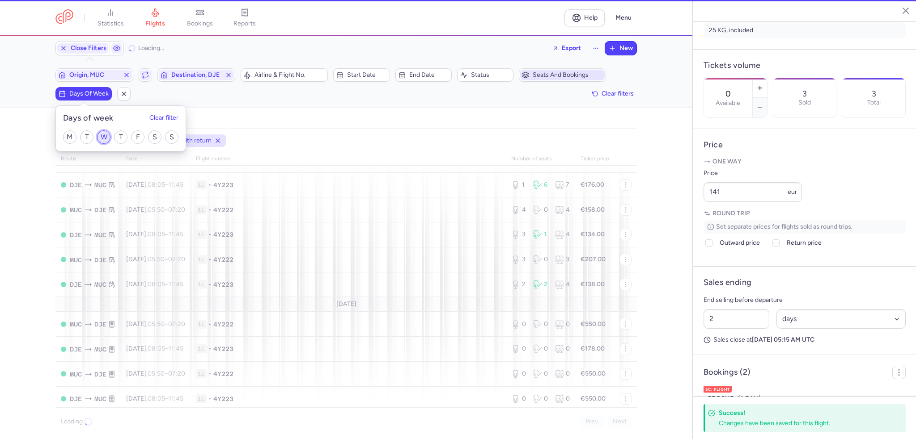
click at [101, 134] on input "W" at bounding box center [103, 137] width 13 height 13
checkbox input "true"
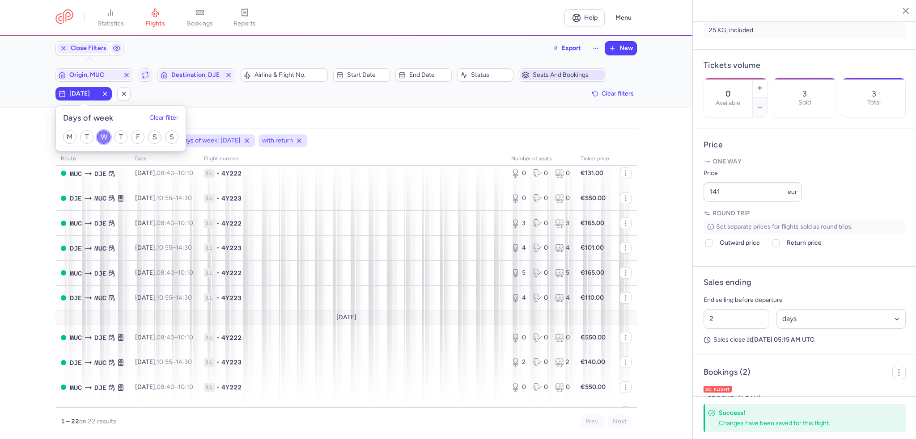
scroll to position [247, 0]
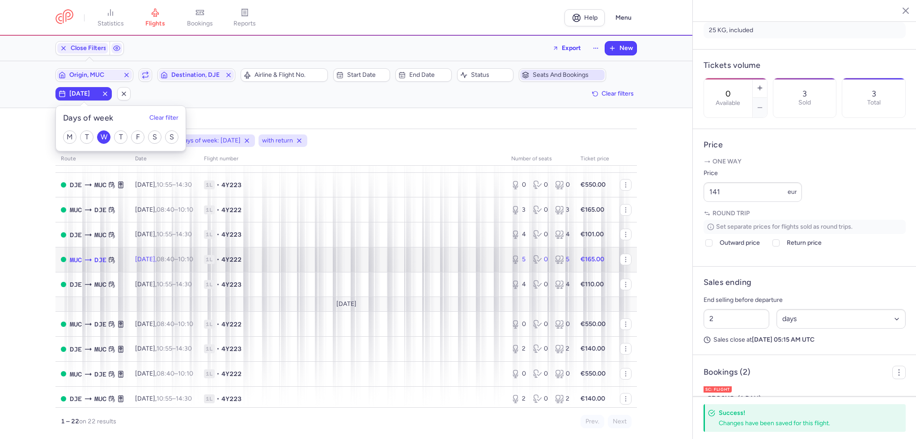
click at [330, 256] on td "1L • 4Y222" at bounding box center [352, 259] width 307 height 25
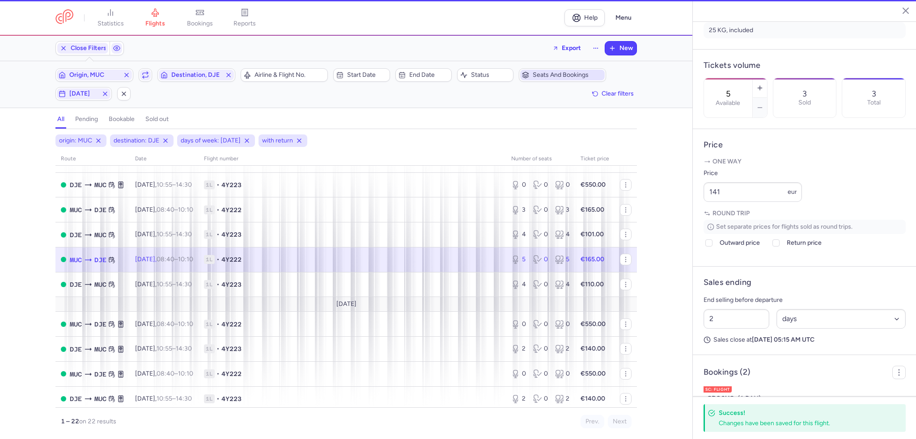
scroll to position [227, 0]
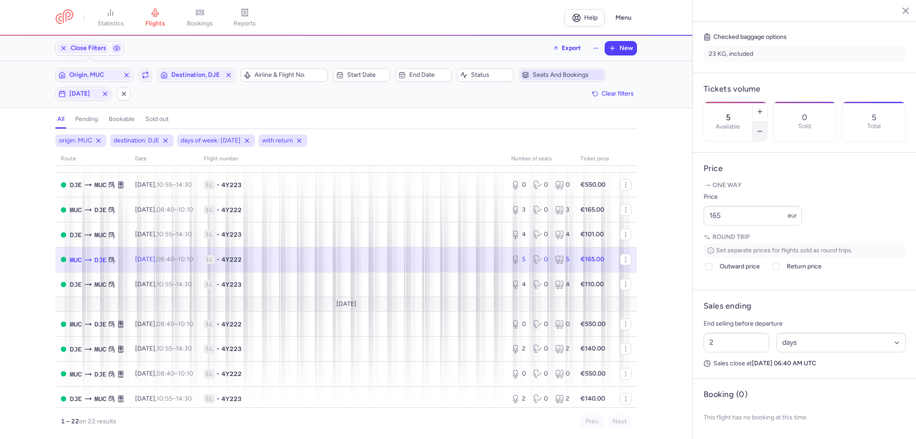
click at [763, 128] on icon "button" at bounding box center [759, 131] width 7 height 7
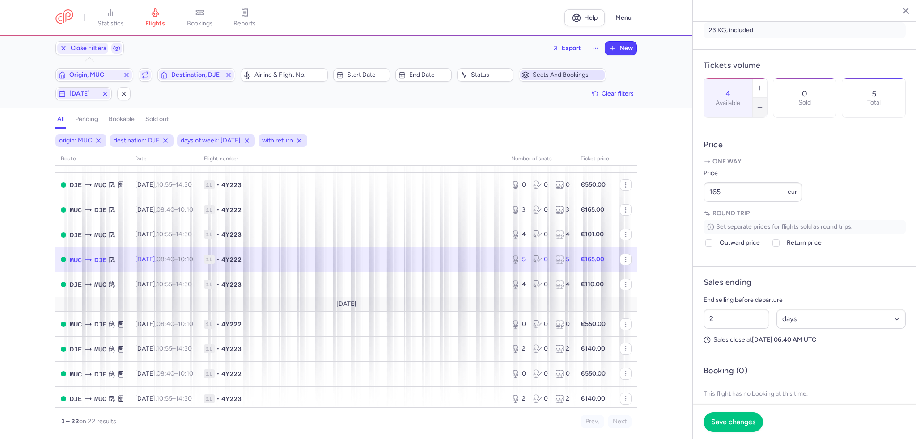
click at [763, 104] on icon "button" at bounding box center [759, 107] width 7 height 7
type input "3"
click at [733, 421] on span "Save changes" at bounding box center [733, 422] width 44 height 8
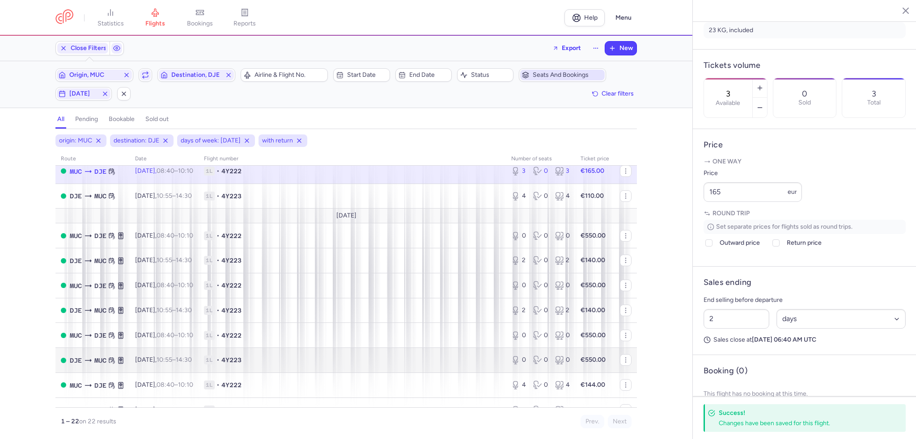
scroll to position [336, 0]
